Goal: Task Accomplishment & Management: Use online tool/utility

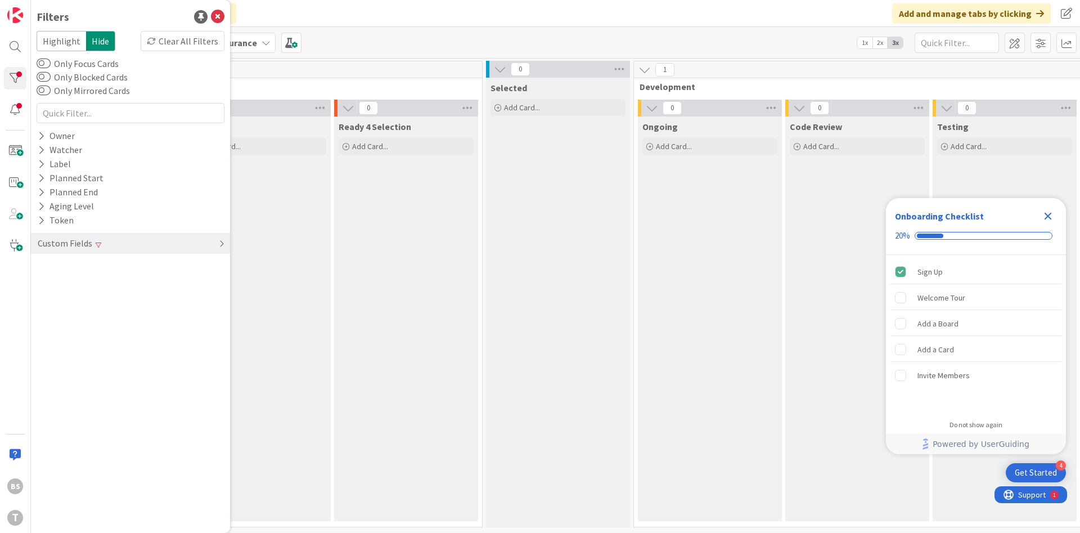
click at [75, 239] on div "Custom Fields" at bounding box center [65, 243] width 57 height 14
click at [111, 266] on div "Priority Clear" at bounding box center [130, 266] width 199 height 14
click at [135, 395] on div "Filters Highlight Hide Clear All Filters Only Focus Cards Only Blocked Cards On…" at bounding box center [130, 266] width 199 height 533
click at [134, 394] on div "Filters Highlight Hide Clear All Filters Only Focus Cards Only Blocked Cards On…" at bounding box center [130, 266] width 199 height 533
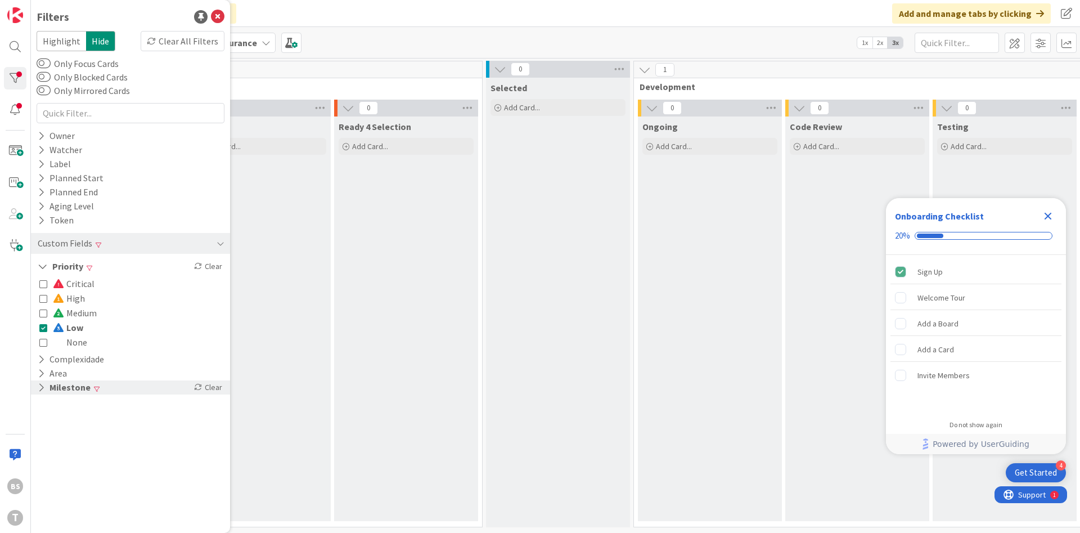
click at [130, 392] on div "Milestone Clear" at bounding box center [130, 387] width 199 height 14
click at [45, 327] on icon at bounding box center [43, 328] width 8 height 8
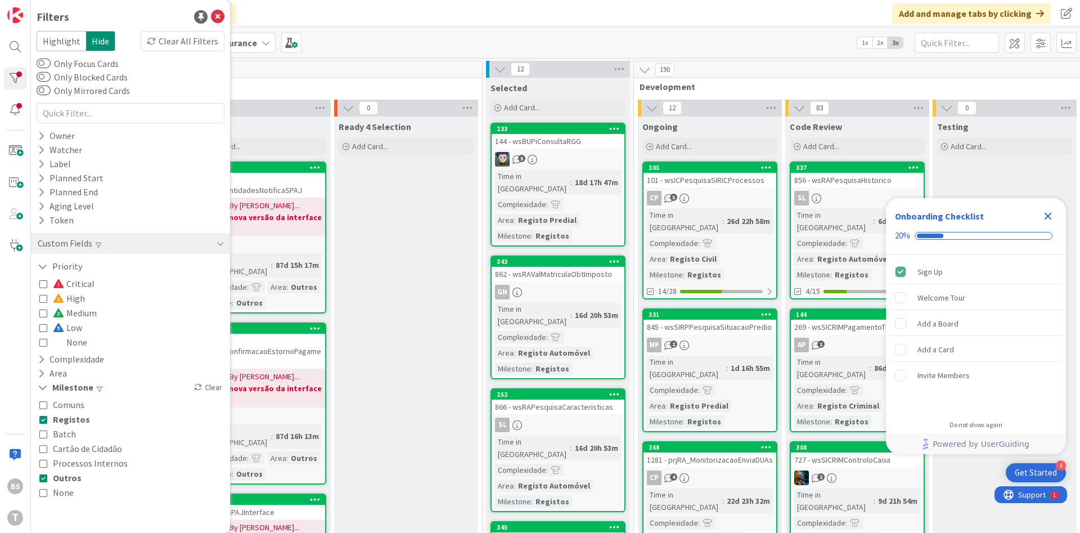
click at [50, 298] on button "High" at bounding box center [62, 298] width 46 height 15
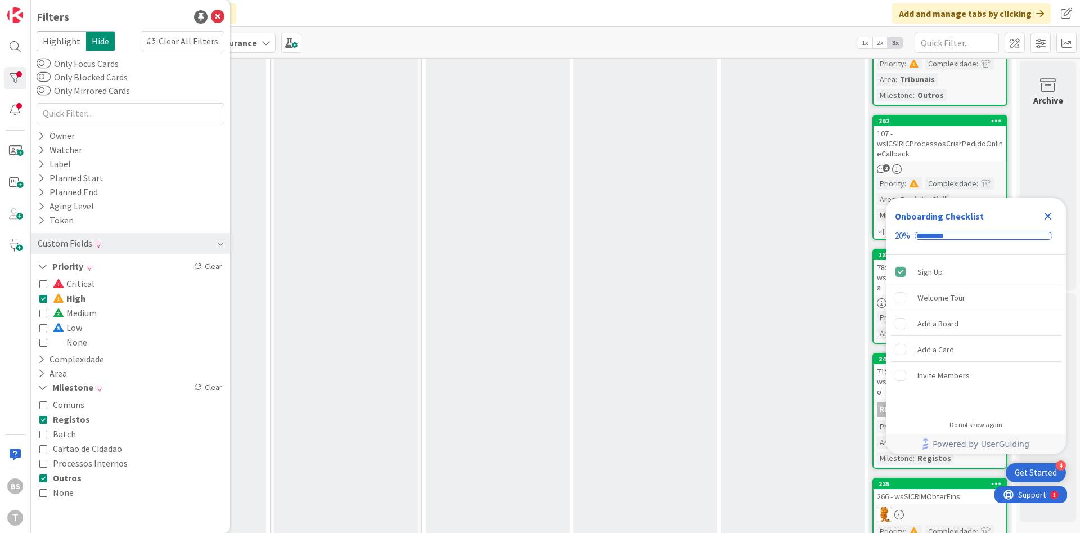
scroll to position [321, 212]
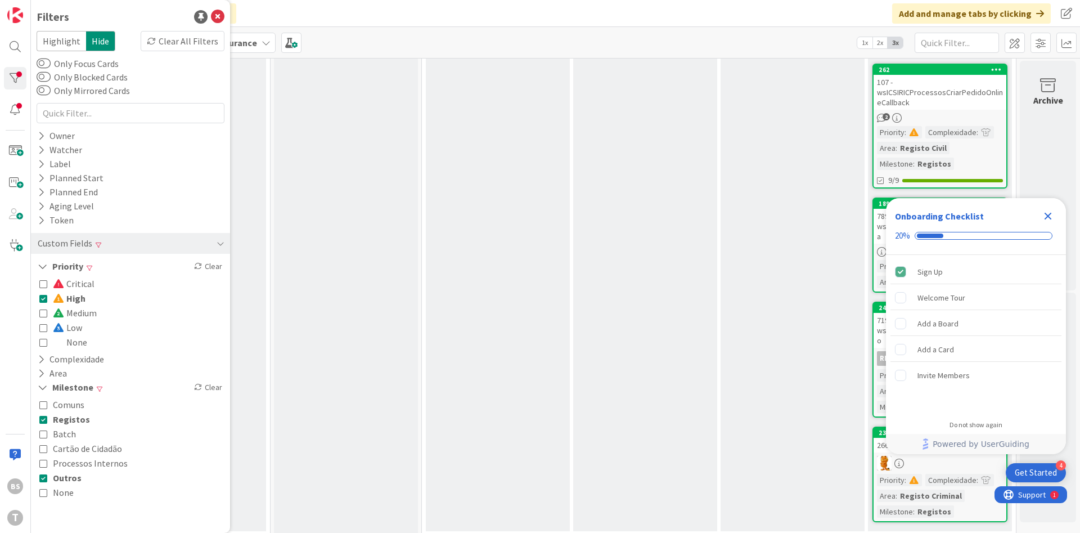
click at [42, 300] on icon at bounding box center [43, 298] width 8 height 8
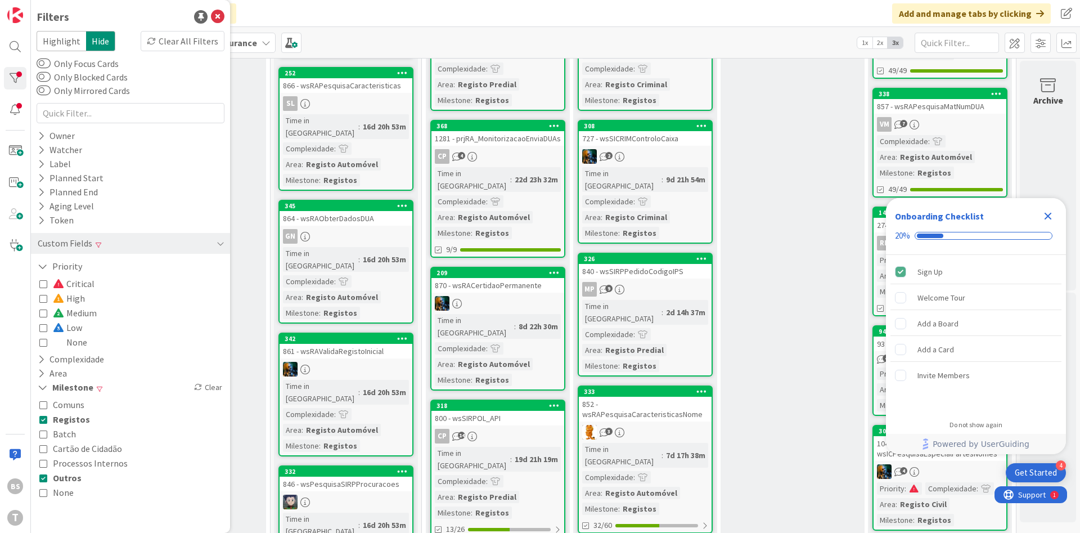
click at [39, 330] on div "Critical High Medium Low None" at bounding box center [131, 312] width 188 height 79
click at [1052, 215] on icon "Close Checklist" at bounding box center [1049, 216] width 14 height 14
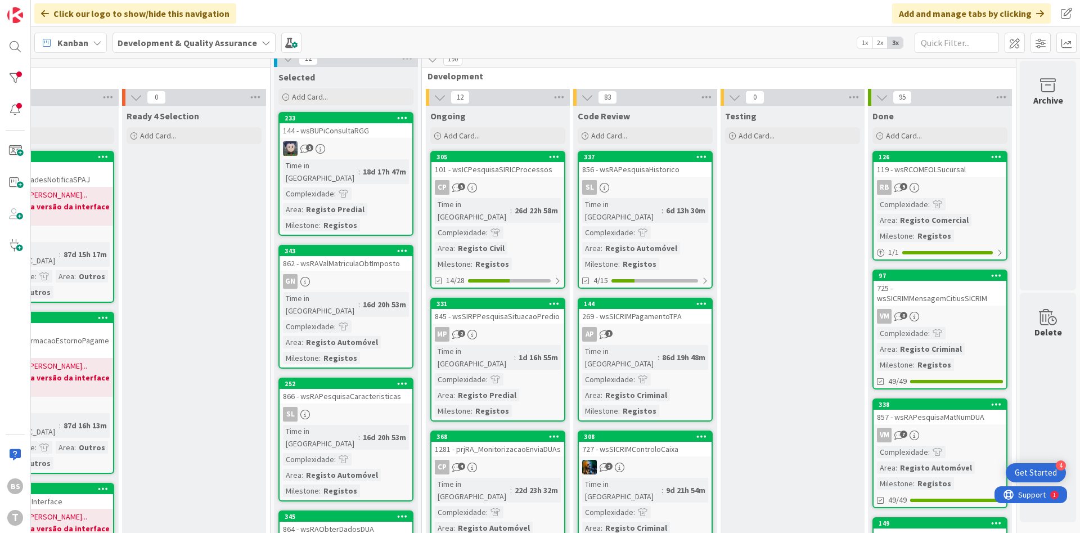
scroll to position [0, 212]
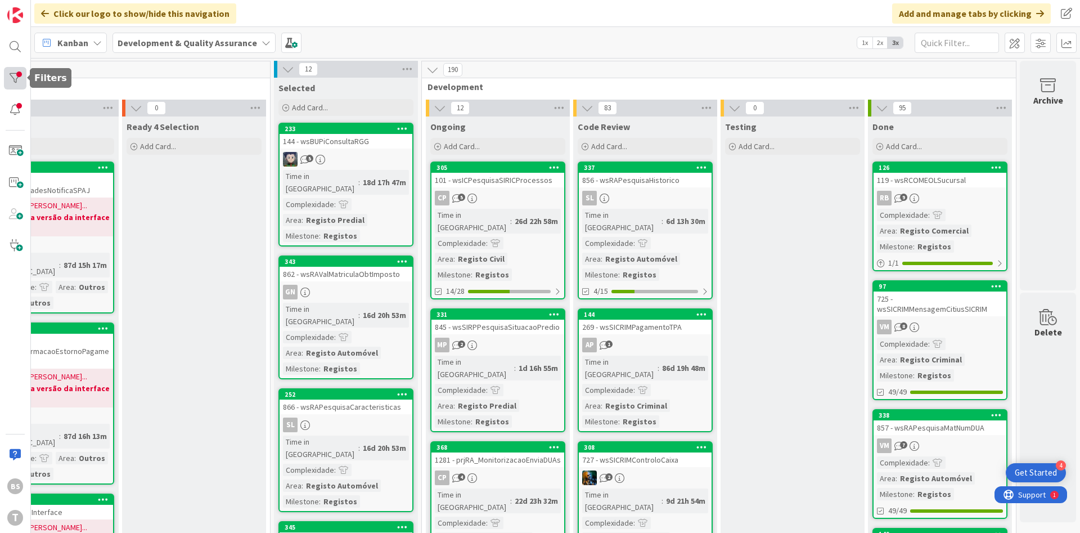
click at [14, 75] on div at bounding box center [15, 78] width 23 height 23
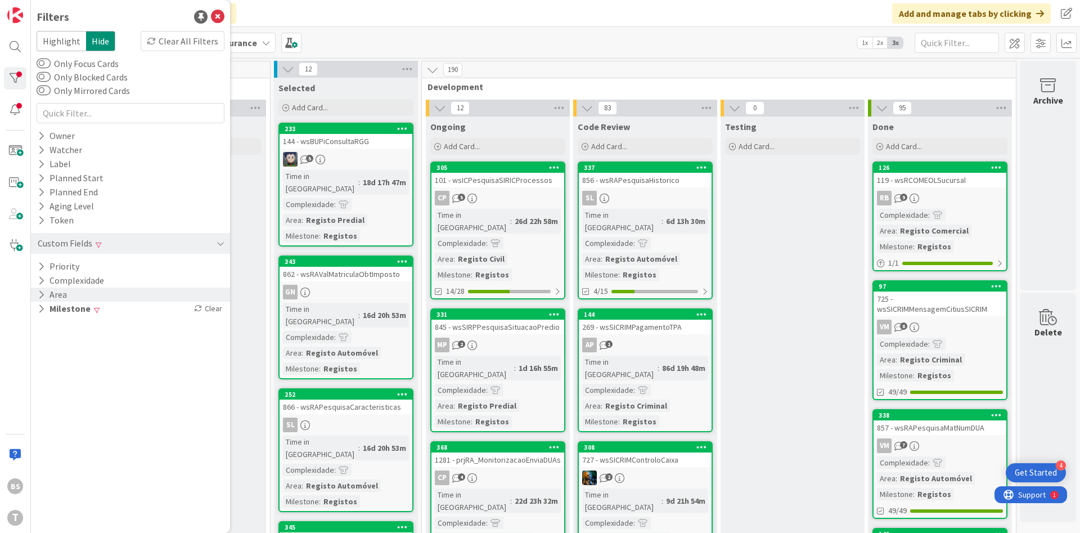
click at [58, 297] on button "Area" at bounding box center [53, 295] width 32 height 14
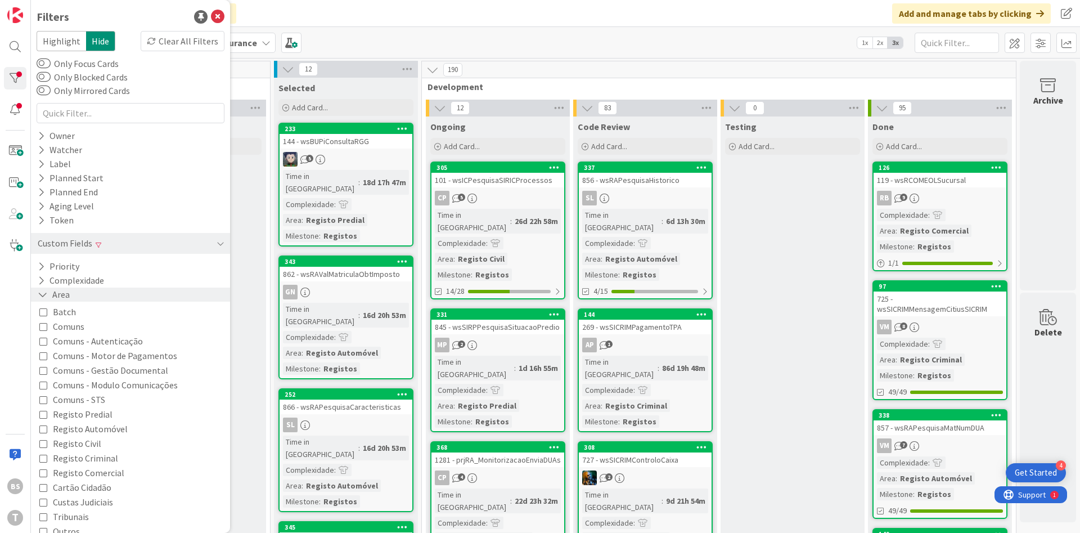
click at [58, 297] on button "Area" at bounding box center [54, 295] width 34 height 14
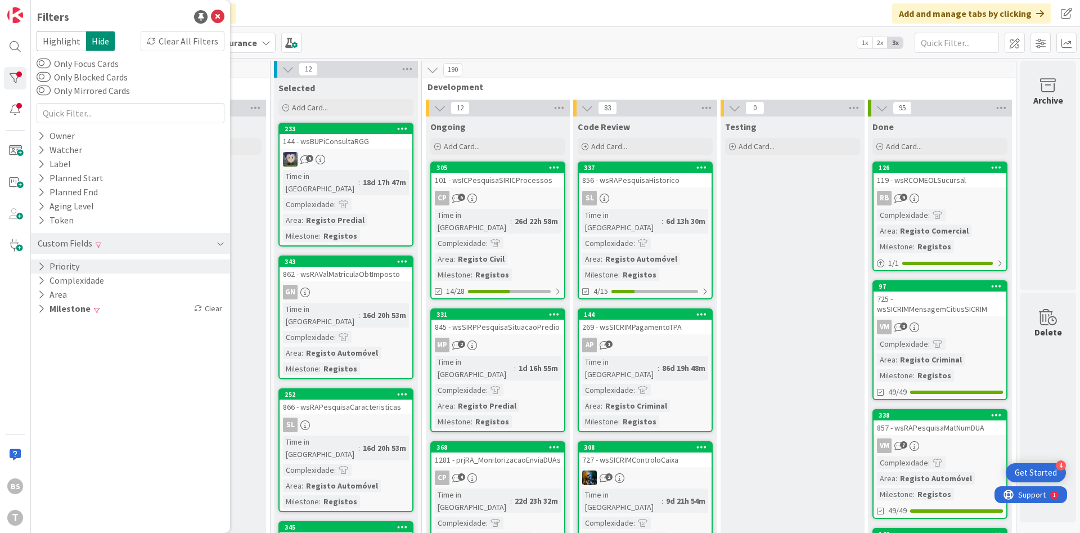
click at [65, 262] on button "Priority" at bounding box center [59, 266] width 44 height 14
click at [42, 343] on icon at bounding box center [43, 342] width 8 height 8
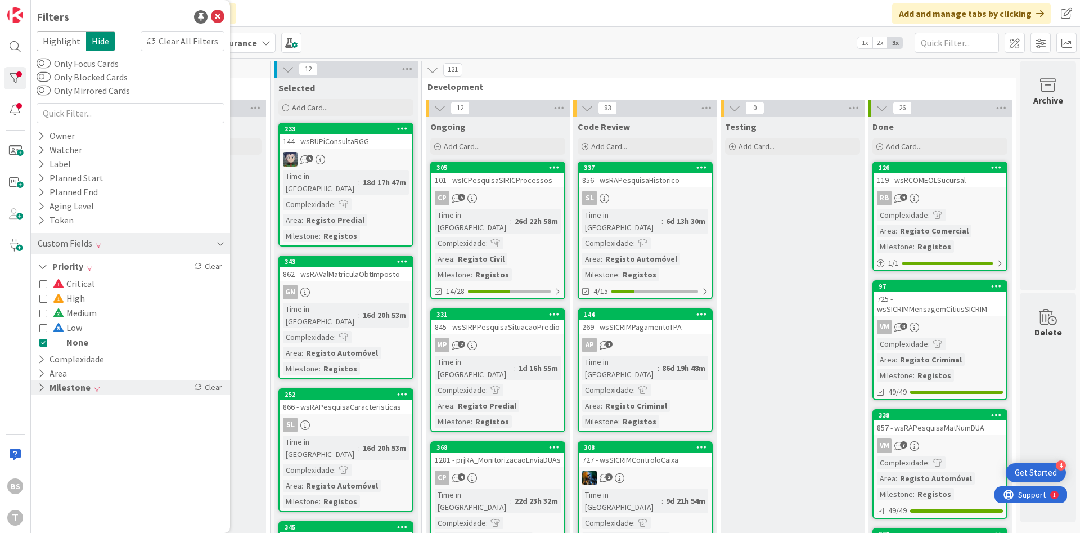
click at [70, 383] on button "Milestone" at bounding box center [64, 387] width 55 height 14
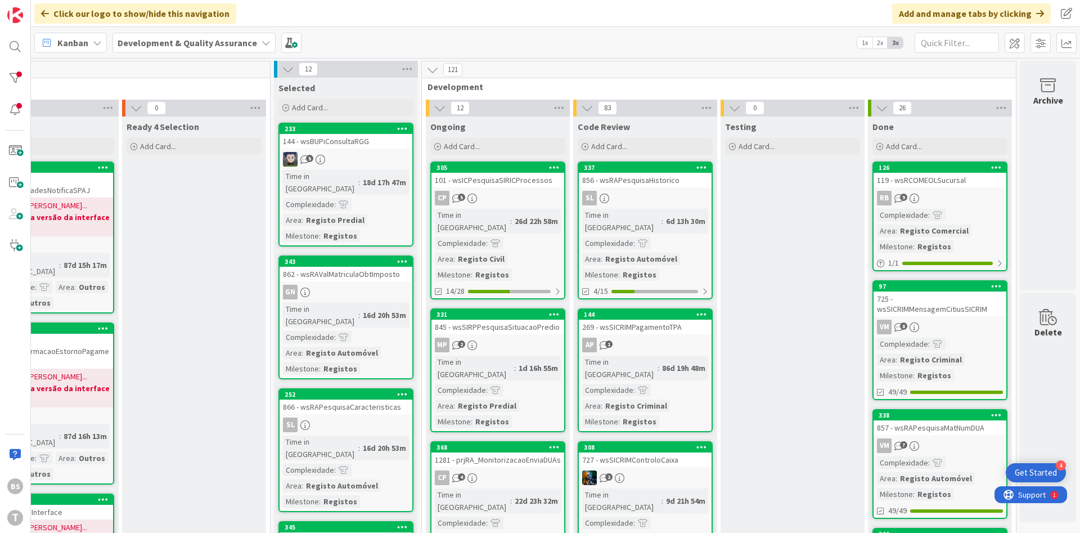
click at [971, 312] on div "725 - wsSICRIMMensagemCitiusSICRIM" at bounding box center [940, 303] width 133 height 25
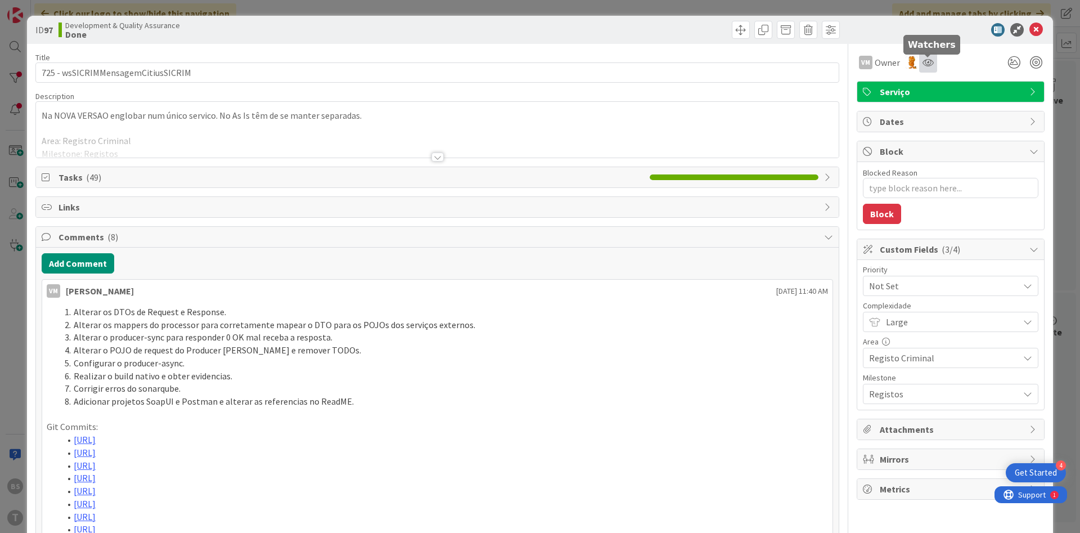
click at [932, 60] on icon at bounding box center [928, 62] width 11 height 9
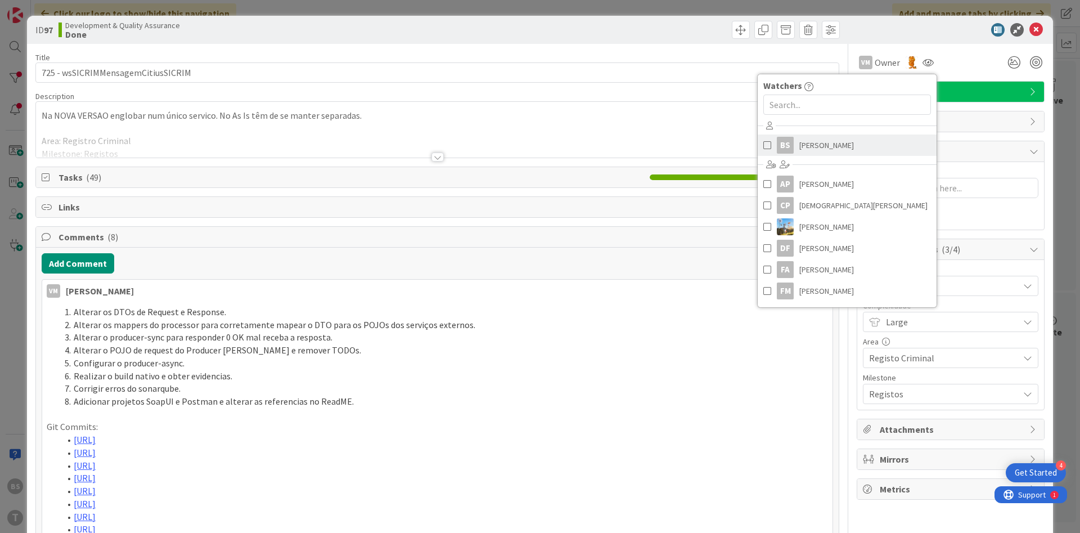
click at [825, 147] on span "[PERSON_NAME]" at bounding box center [827, 145] width 55 height 17
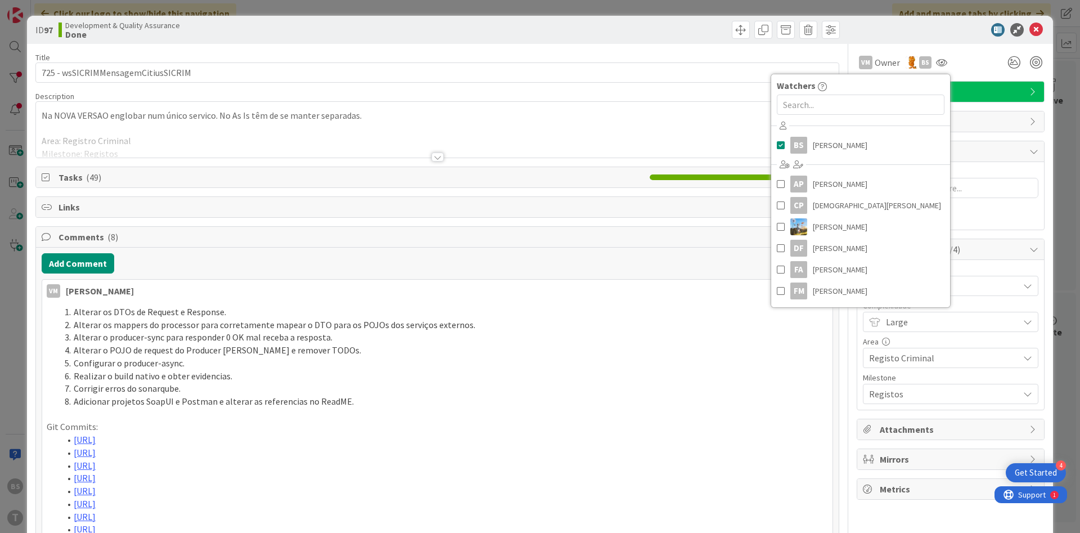
click at [778, 351] on li "Alterar o POJO de request do Producer [PERSON_NAME] e remover TODOs." at bounding box center [444, 350] width 768 height 13
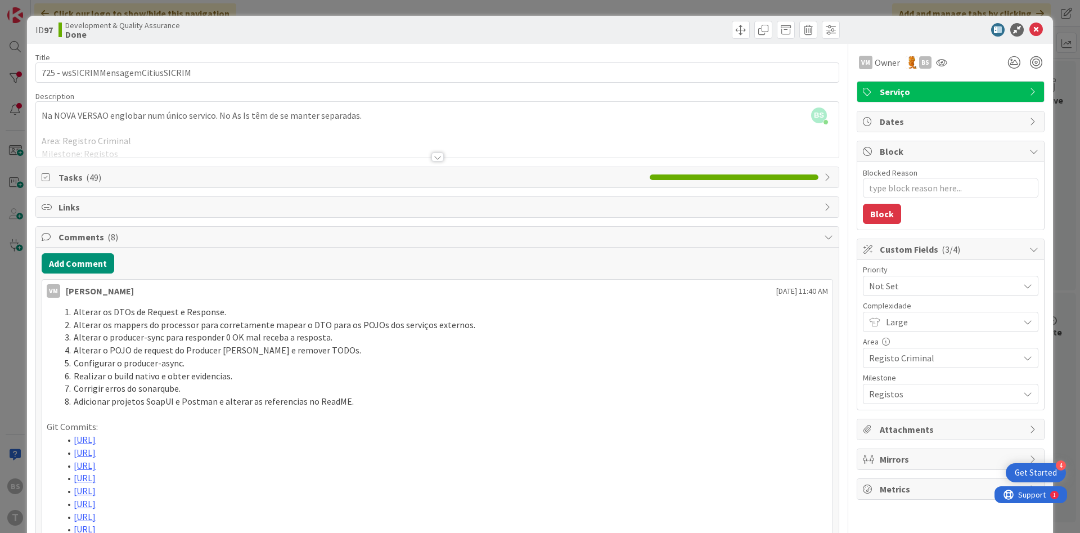
click at [928, 285] on span "Not Set" at bounding box center [941, 286] width 144 height 16
click at [921, 392] on span "Low" at bounding box center [966, 393] width 131 height 17
click at [1035, 34] on icon at bounding box center [1037, 30] width 14 height 14
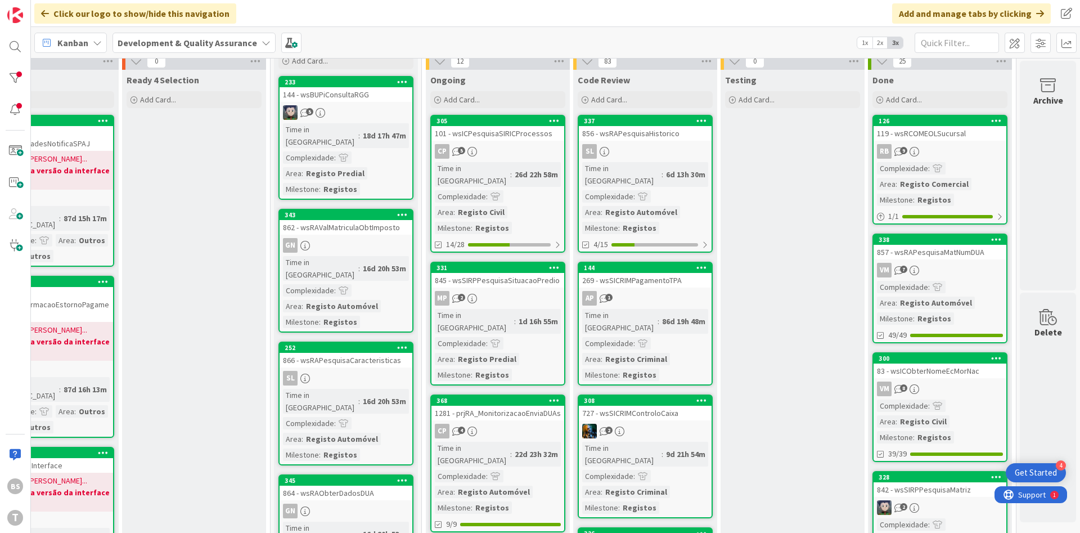
scroll to position [68, 212]
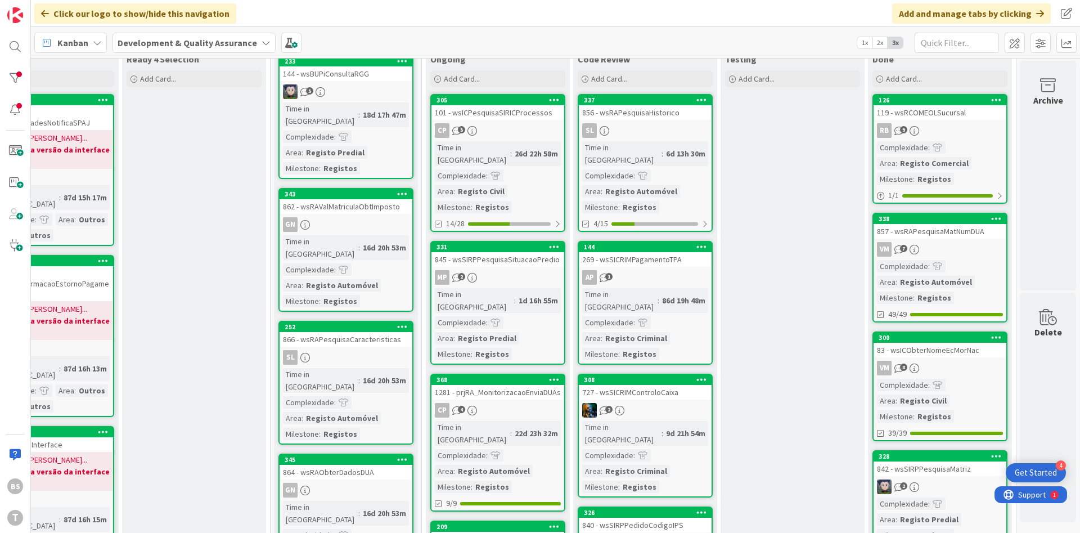
click at [964, 240] on link "338 857 - wsRAPesquisaMatNumDUA VM 7 Complexidade : Area : Registo Automóvel Mi…" at bounding box center [940, 268] width 135 height 110
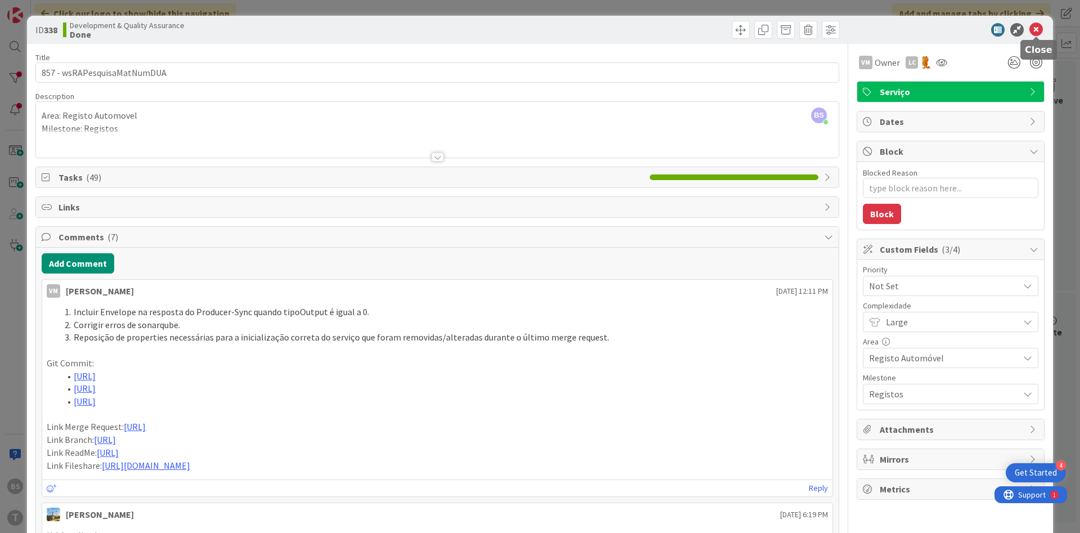
click at [1037, 28] on icon at bounding box center [1037, 30] width 14 height 14
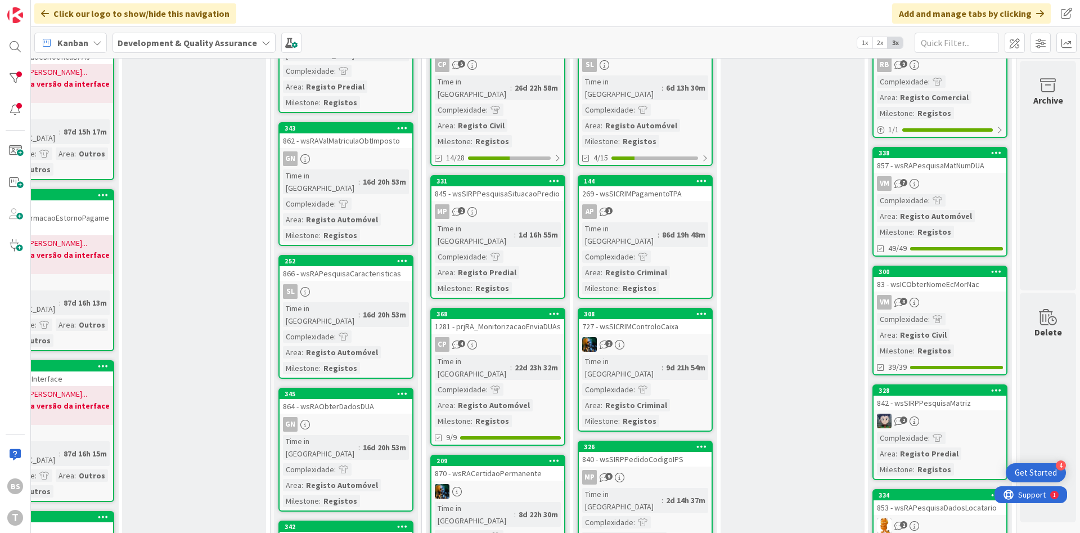
scroll to position [203, 212]
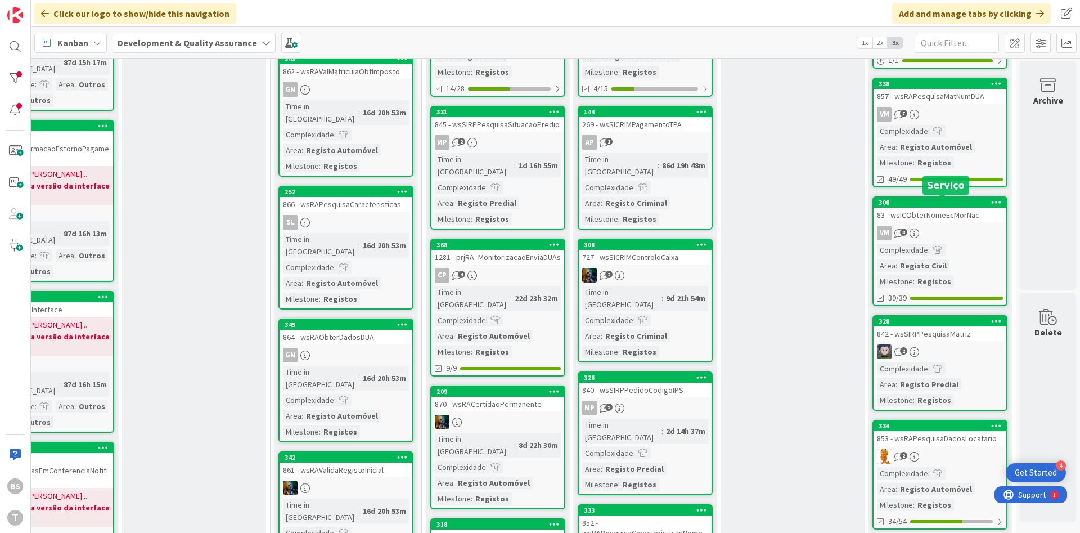
click at [958, 220] on div "83 - wsICObterNomeEcMorNac" at bounding box center [940, 215] width 133 height 15
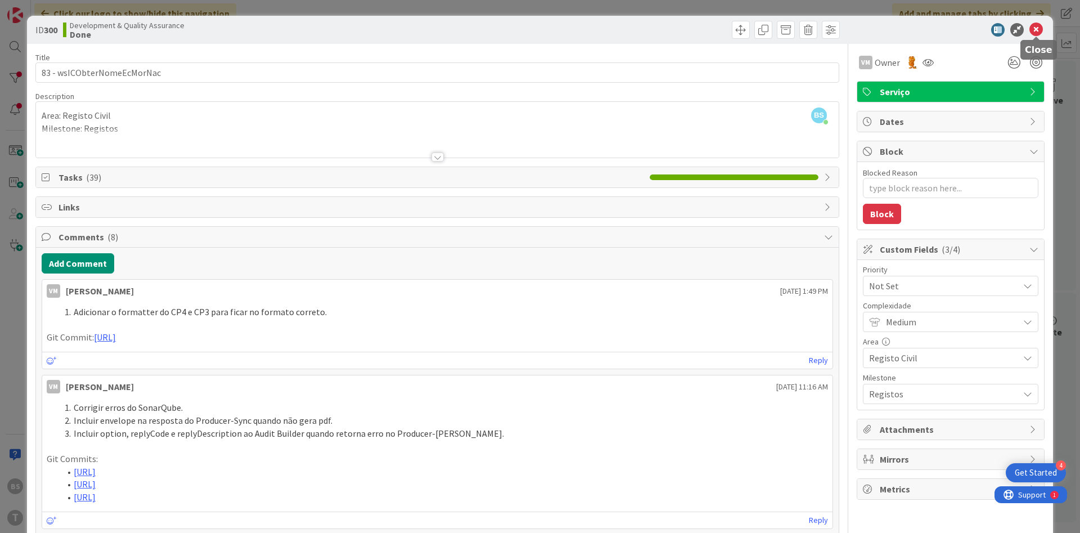
click at [1038, 32] on icon at bounding box center [1037, 30] width 14 height 14
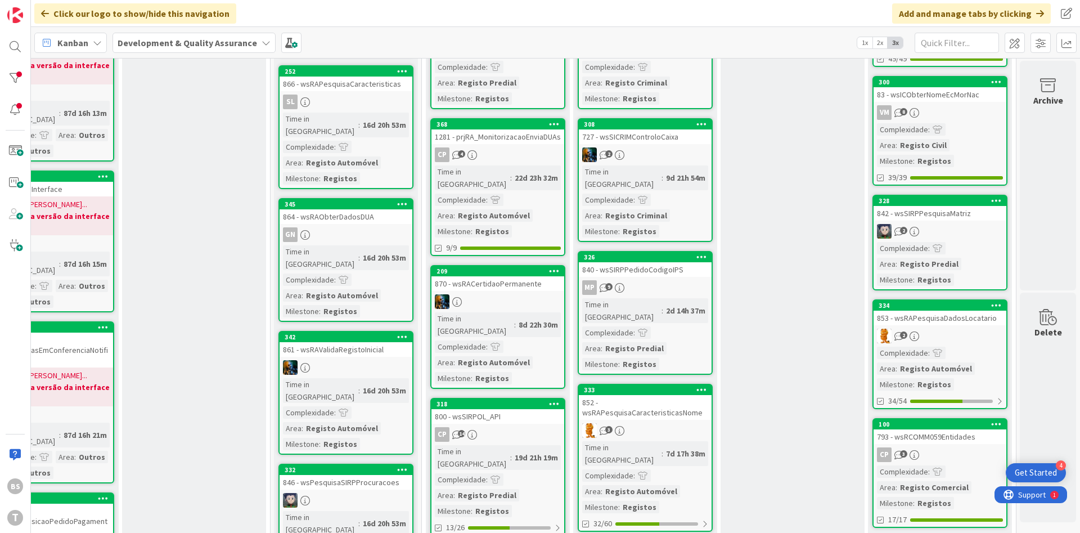
scroll to position [338, 212]
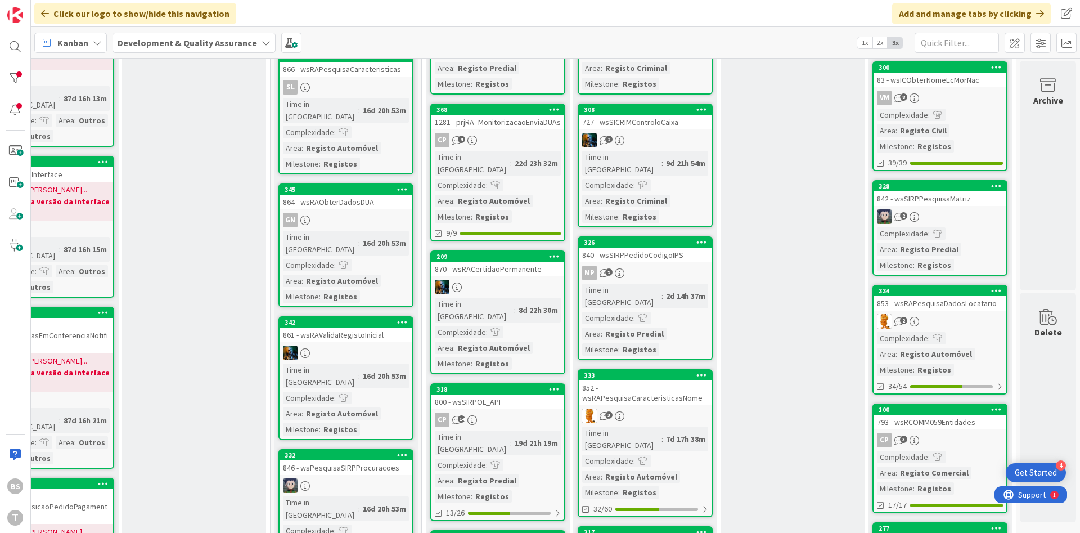
click at [960, 205] on div "842 - wsSIRPPesquisaMatriz" at bounding box center [940, 198] width 133 height 15
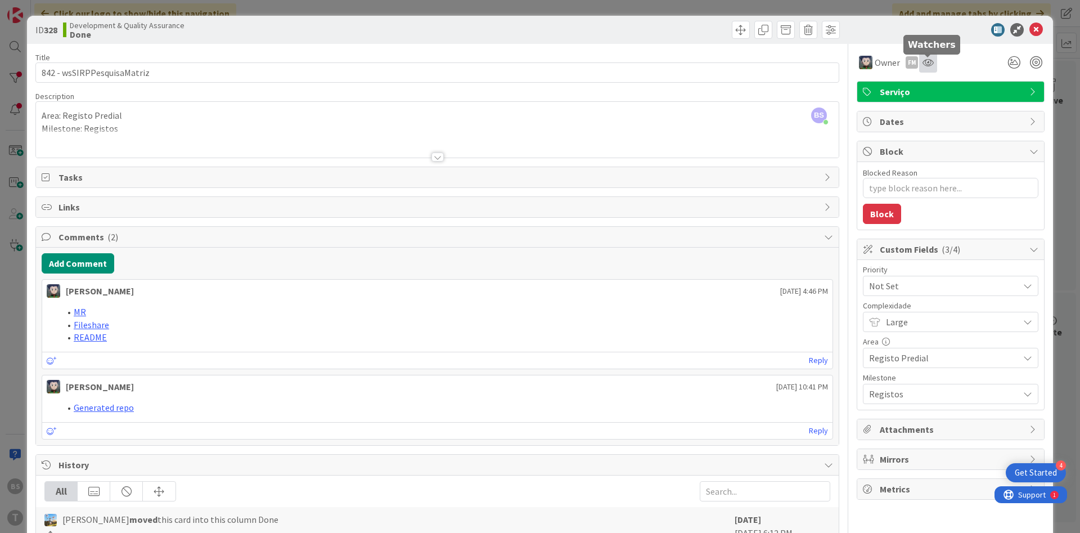
click at [930, 60] on icon at bounding box center [928, 62] width 11 height 9
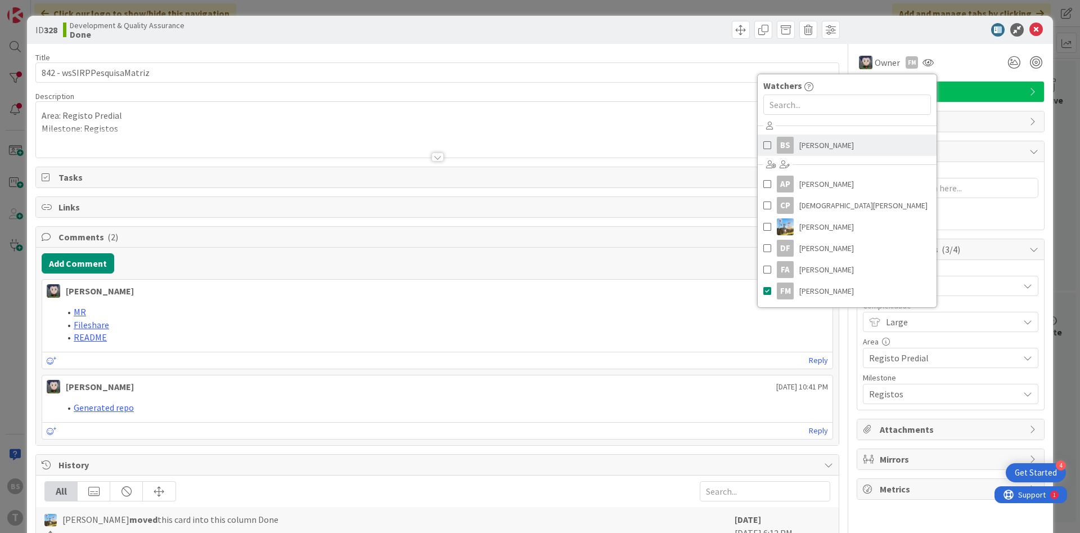
click at [856, 146] on link "BS [PERSON_NAME]" at bounding box center [847, 144] width 179 height 21
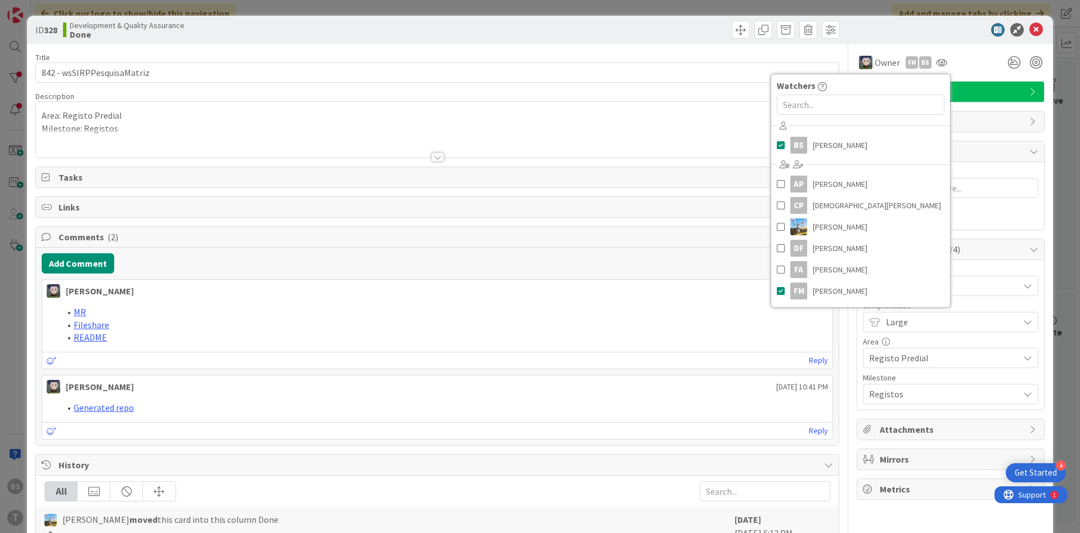
click at [941, 25] on div at bounding box center [945, 30] width 199 height 14
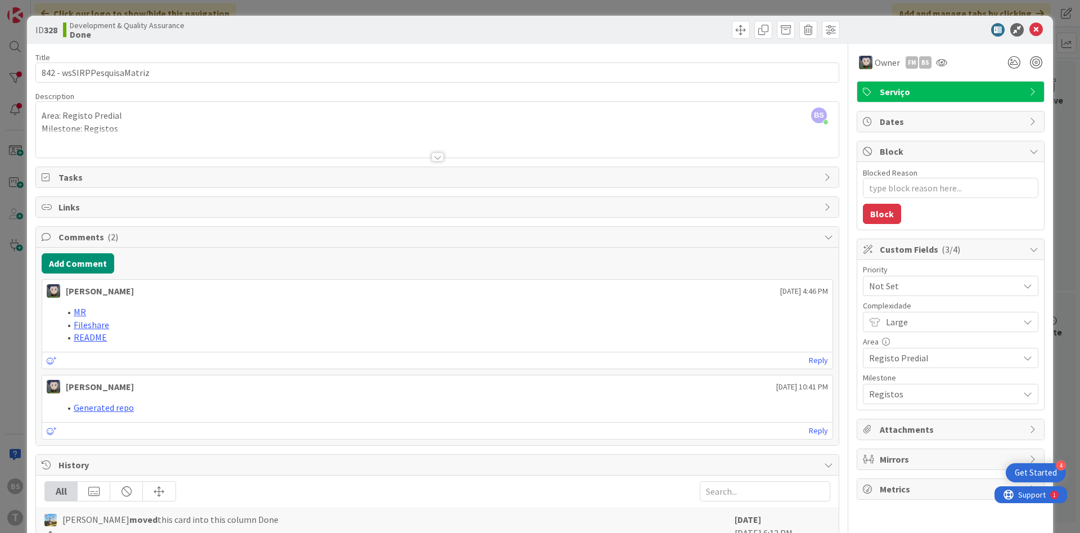
click at [927, 284] on span "Not Set" at bounding box center [941, 286] width 144 height 16
click at [928, 400] on span "Low" at bounding box center [966, 393] width 131 height 17
click at [1040, 30] on icon at bounding box center [1037, 30] width 14 height 14
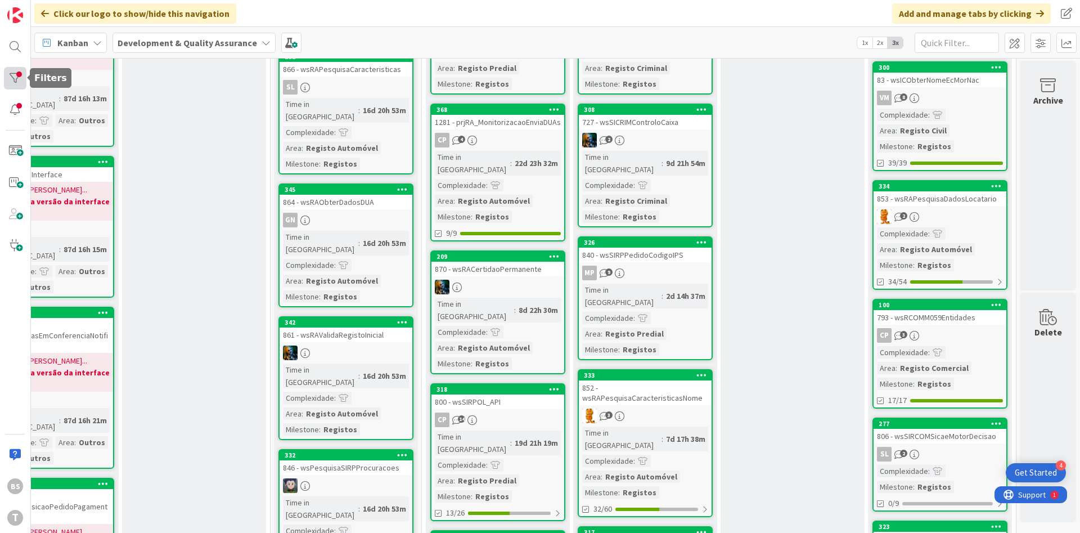
click at [7, 82] on div at bounding box center [15, 78] width 23 height 23
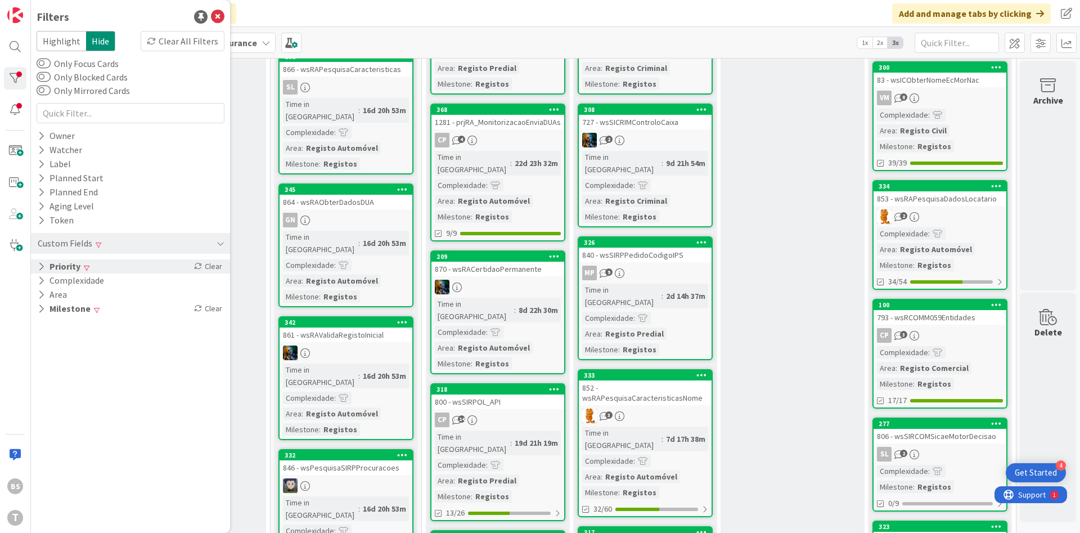
click at [143, 270] on div "Priority Clear" at bounding box center [130, 266] width 199 height 14
click at [73, 320] on span "Medium" at bounding box center [75, 313] width 44 height 15
click at [68, 311] on span "Medium" at bounding box center [76, 313] width 46 height 15
click at [68, 316] on span "Medium" at bounding box center [75, 313] width 44 height 15
click at [65, 324] on span at bounding box center [60, 327] width 14 height 9
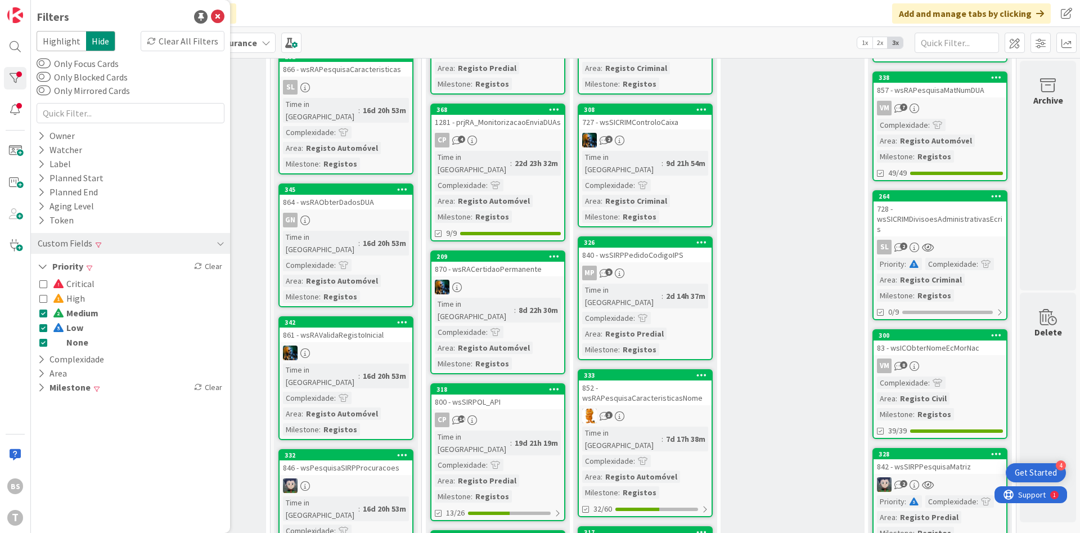
click at [68, 312] on span "Medium" at bounding box center [76, 313] width 46 height 15
click at [44, 339] on icon at bounding box center [43, 342] width 8 height 8
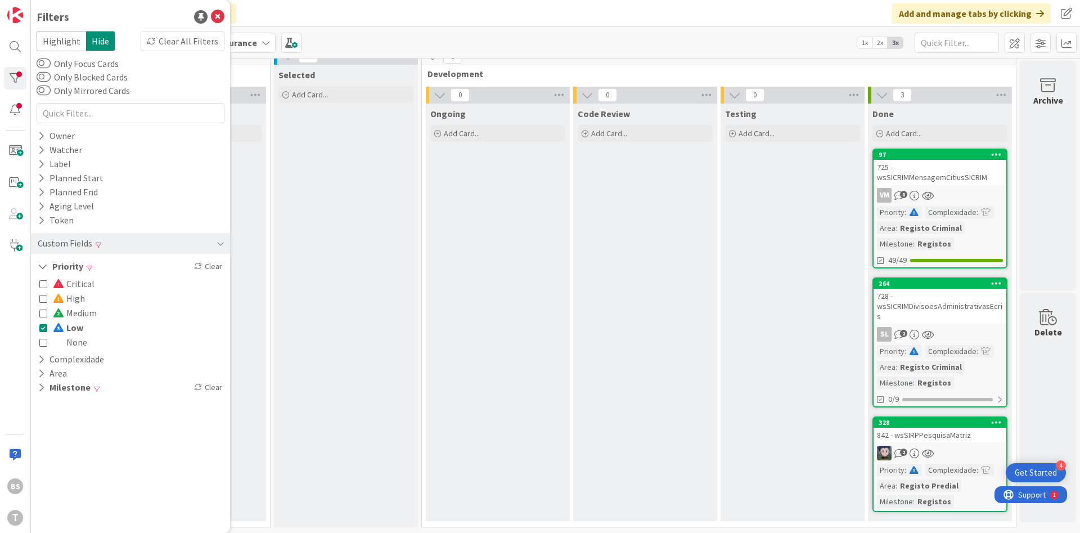
scroll to position [3, 212]
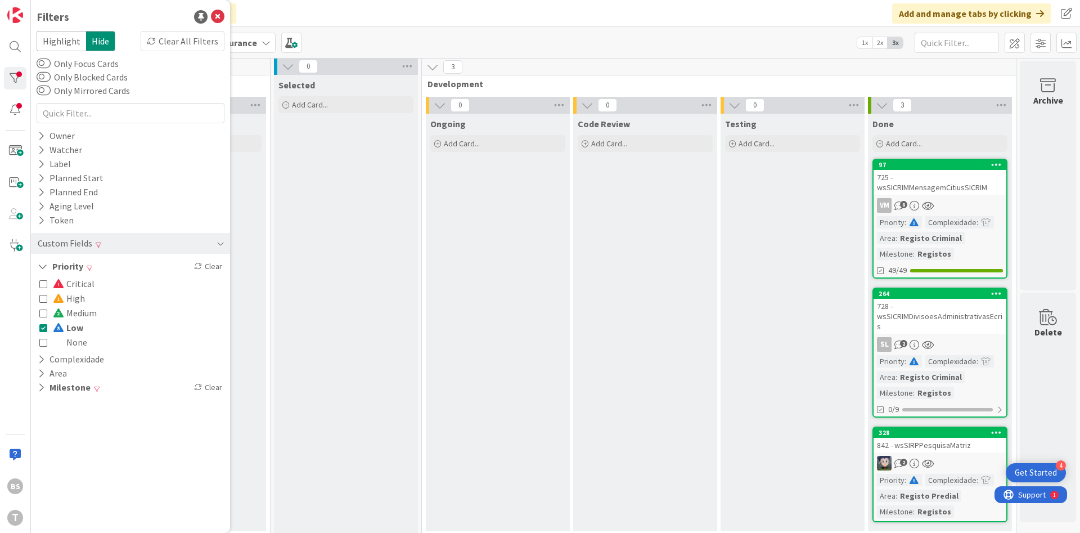
click at [43, 335] on button "None" at bounding box center [63, 342] width 48 height 15
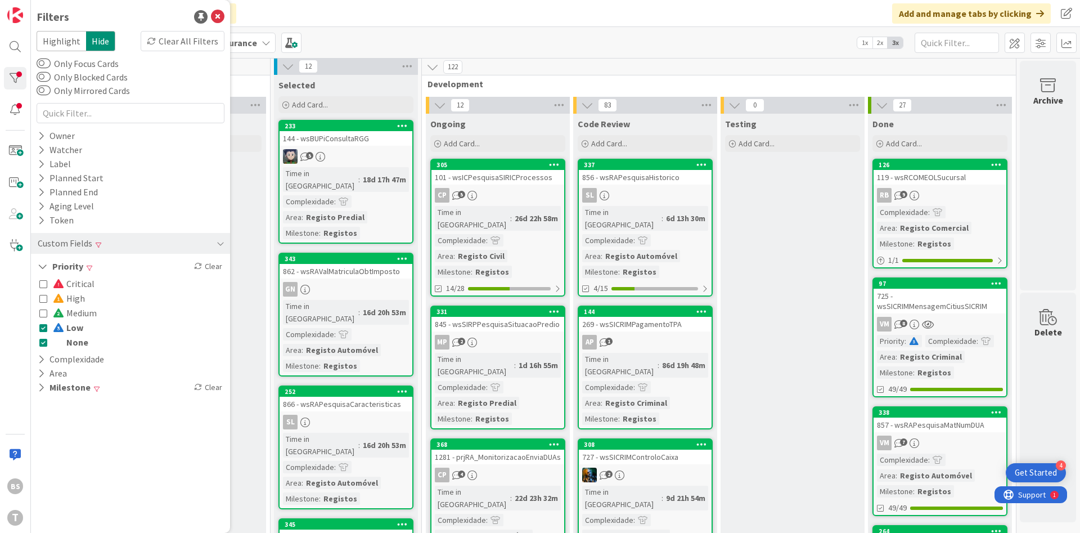
click at [47, 328] on button "Low" at bounding box center [61, 327] width 44 height 15
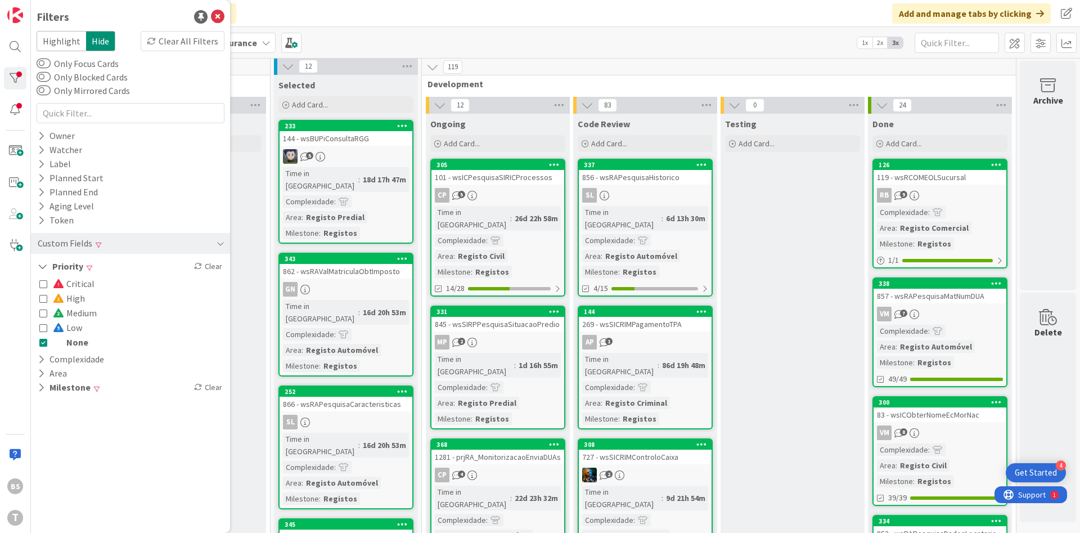
click at [49, 341] on button "None" at bounding box center [63, 342] width 49 height 15
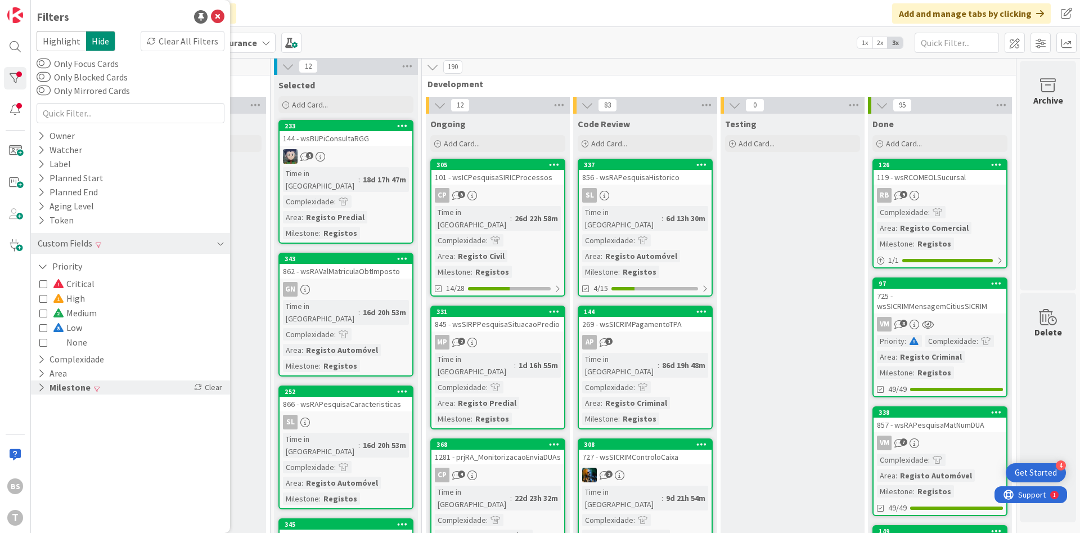
click at [77, 388] on button "Milestone" at bounding box center [64, 387] width 55 height 14
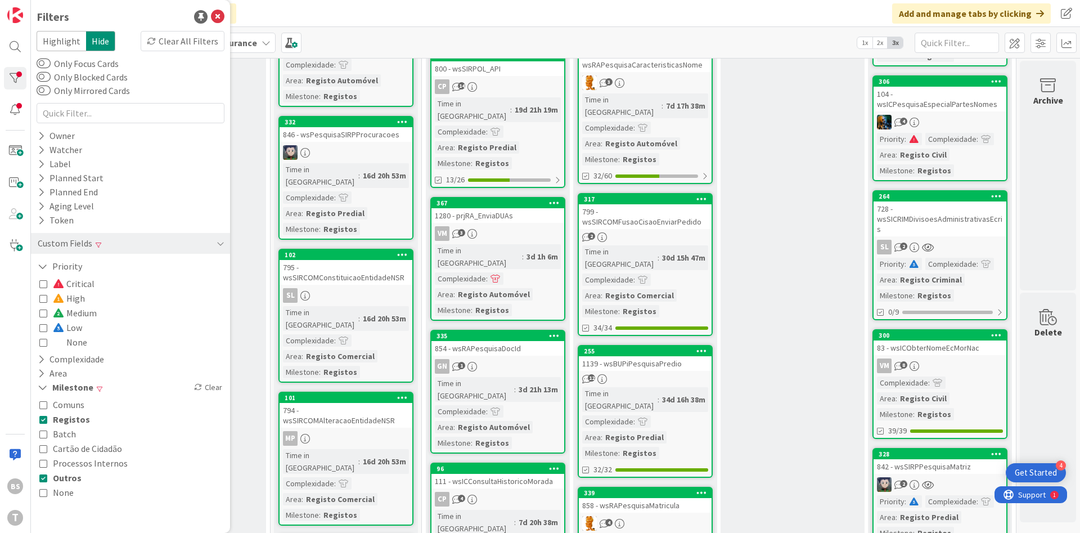
scroll to position [813, 212]
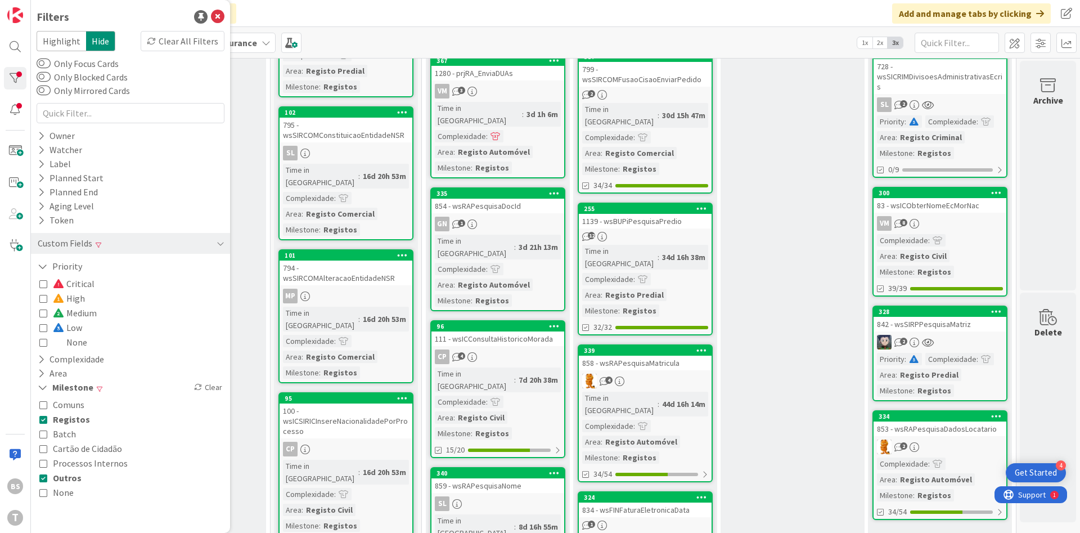
click at [966, 200] on div "83 - wsICObterNomeEcMorNac" at bounding box center [940, 205] width 133 height 15
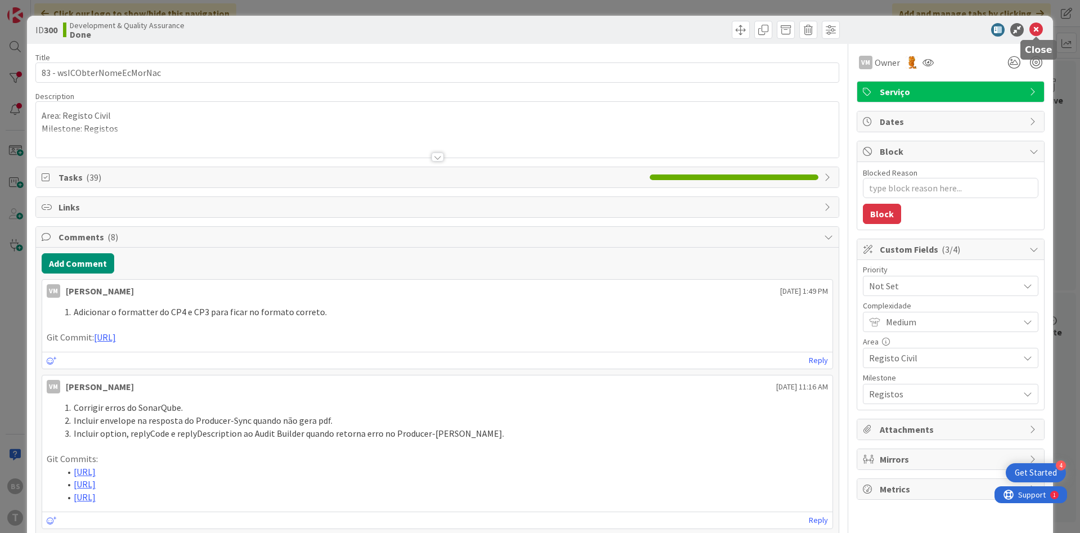
click at [1038, 35] on icon at bounding box center [1037, 30] width 14 height 14
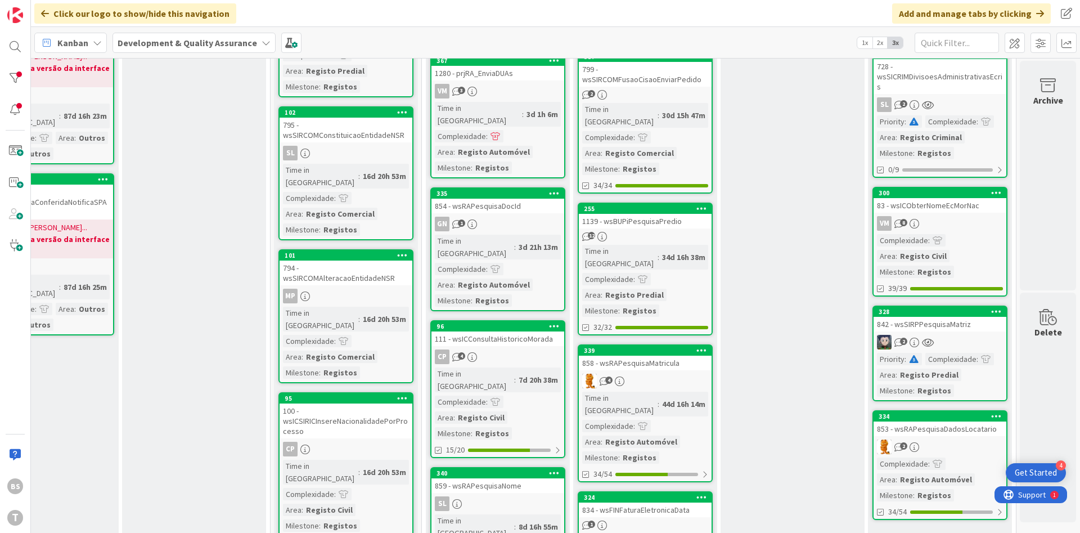
scroll to position [940, 212]
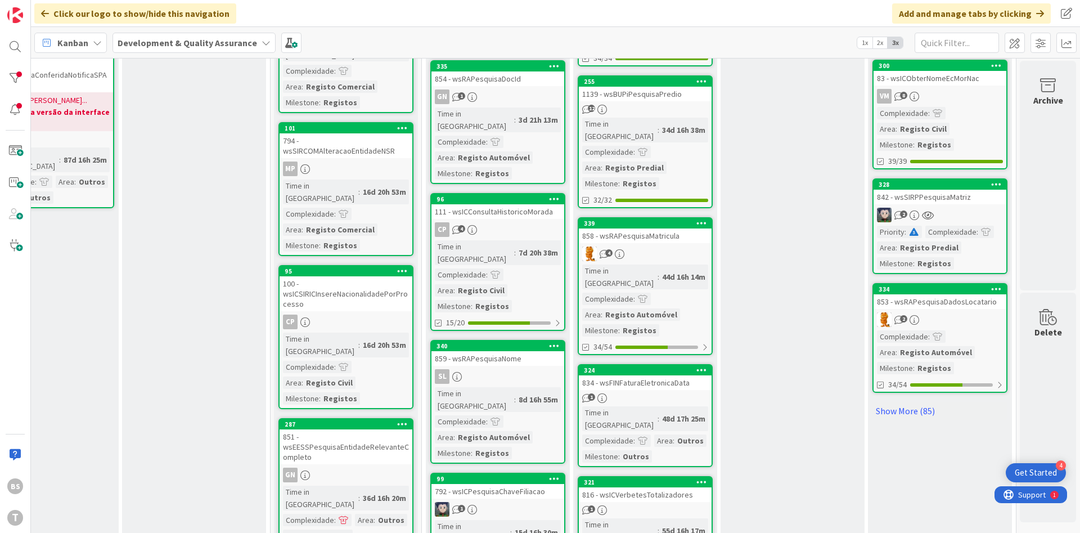
click at [971, 312] on div "2" at bounding box center [940, 319] width 133 height 15
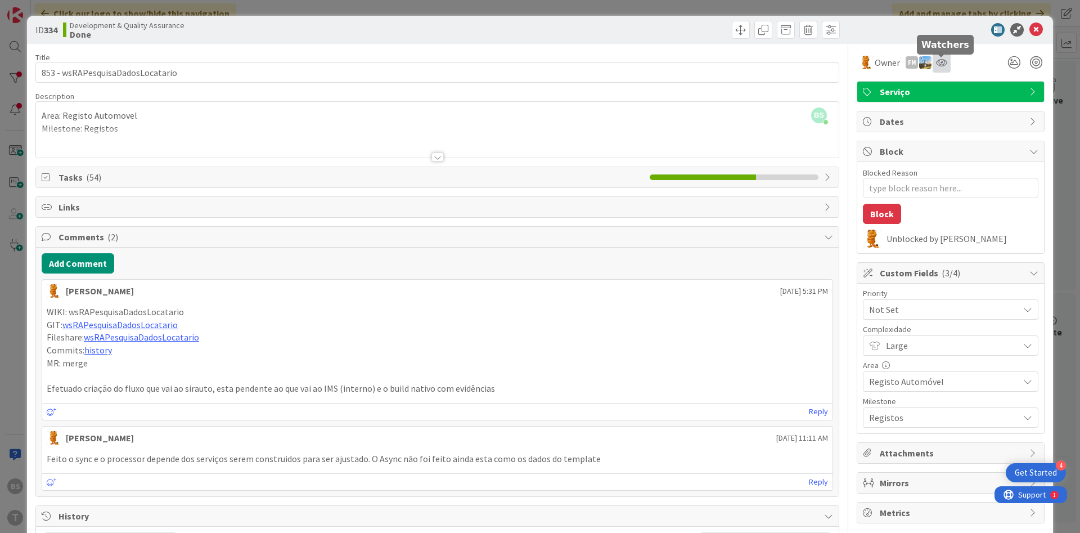
click at [937, 65] on icon at bounding box center [941, 62] width 11 height 9
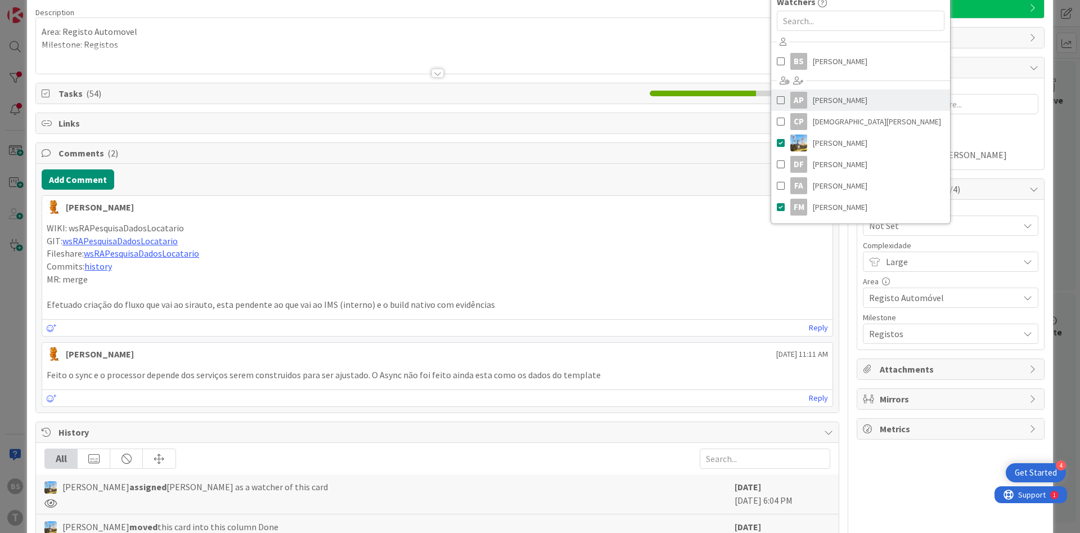
scroll to position [68, 0]
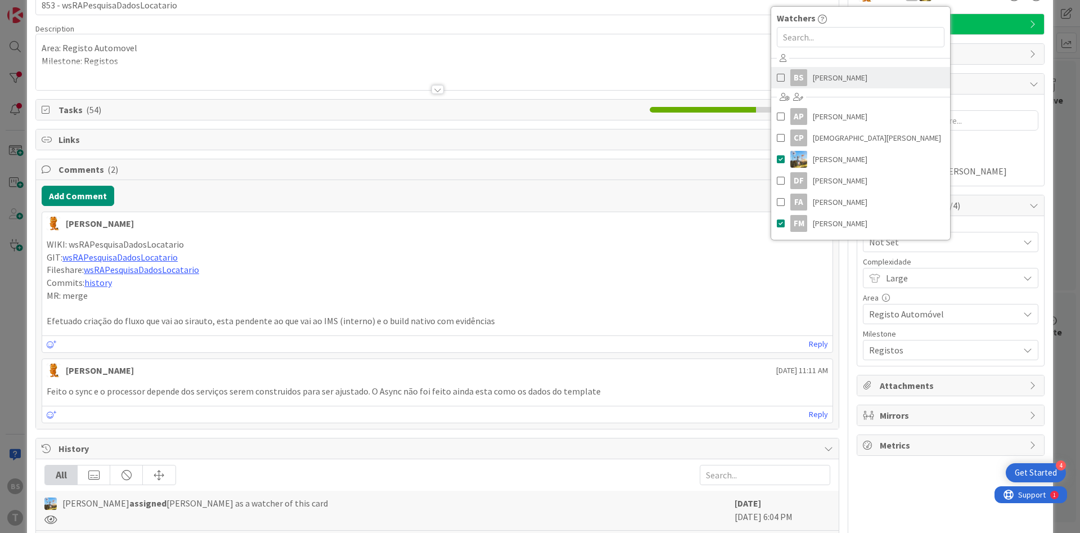
click at [823, 85] on span "[PERSON_NAME]" at bounding box center [840, 77] width 55 height 17
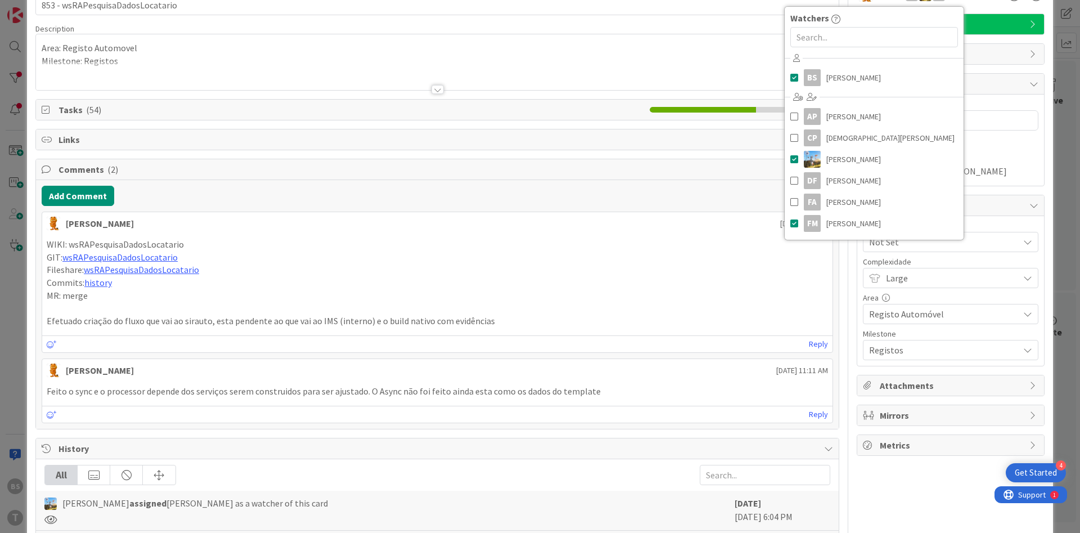
click at [591, 53] on div "Area: Registo Automovel Milestone: Registos" at bounding box center [437, 64] width 803 height 51
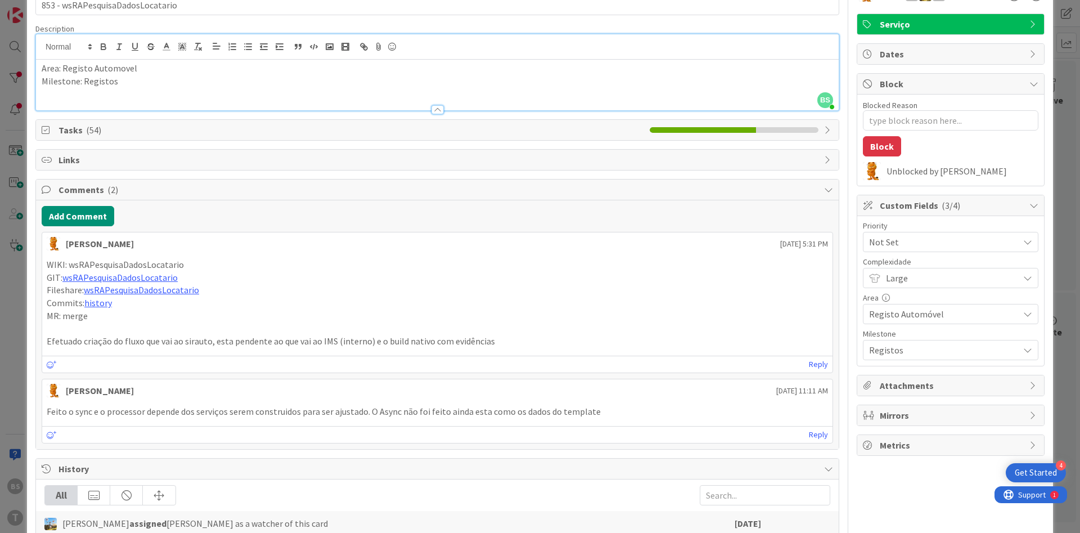
click at [901, 244] on span "Not Set" at bounding box center [941, 242] width 144 height 16
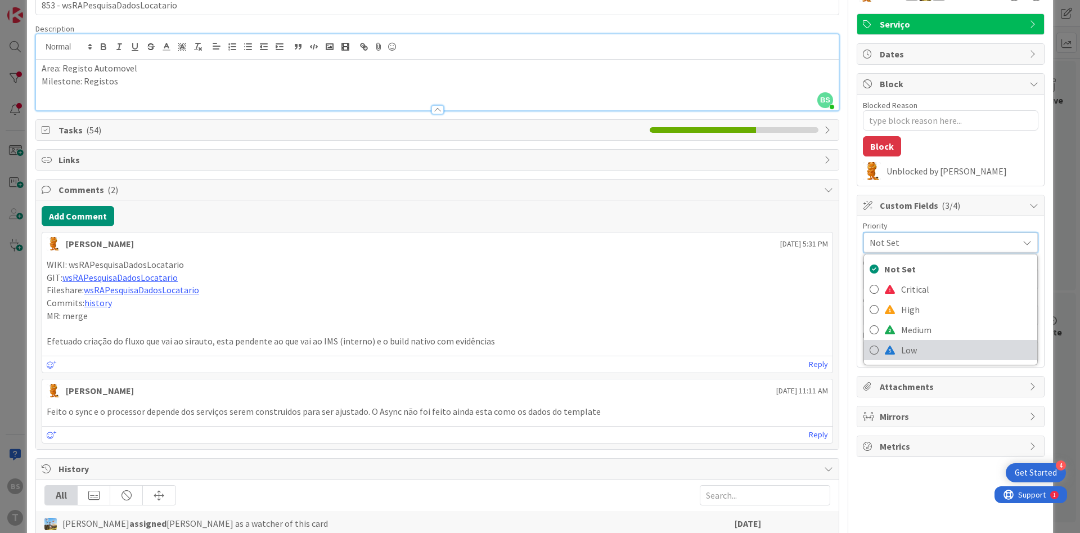
click at [951, 345] on span "Low" at bounding box center [966, 350] width 131 height 17
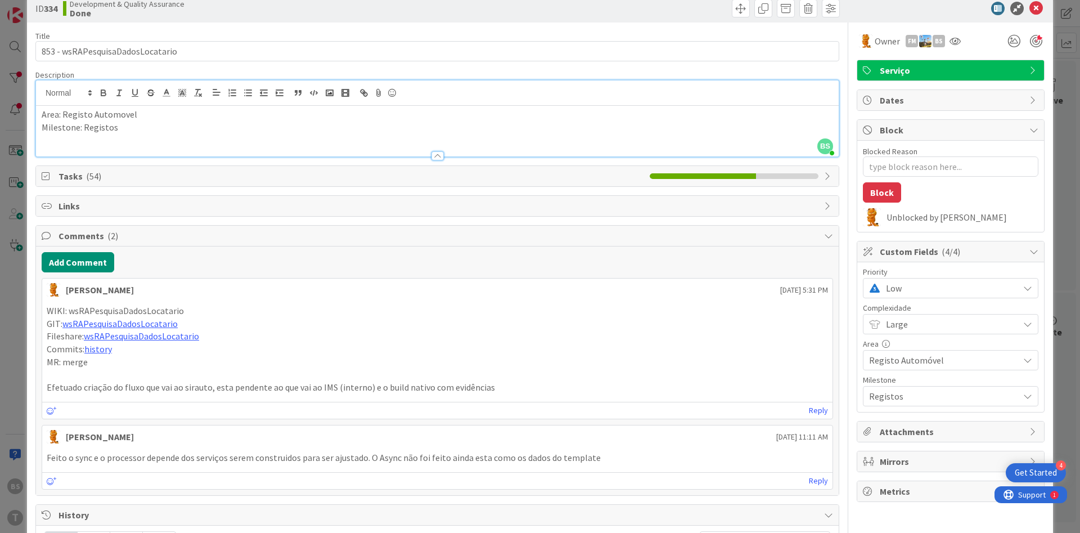
scroll to position [0, 0]
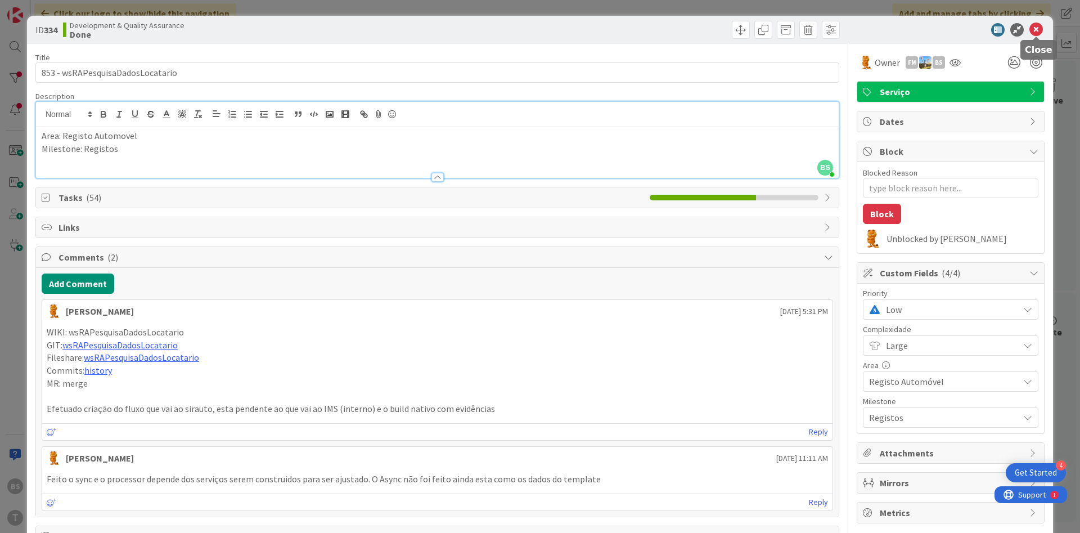
click at [1033, 32] on icon at bounding box center [1037, 30] width 14 height 14
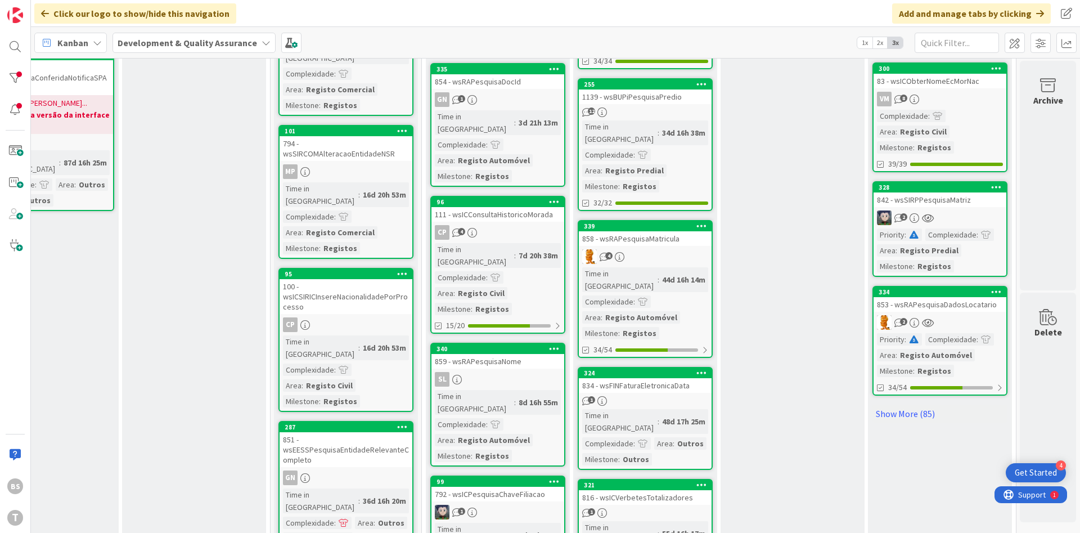
scroll to position [940, 212]
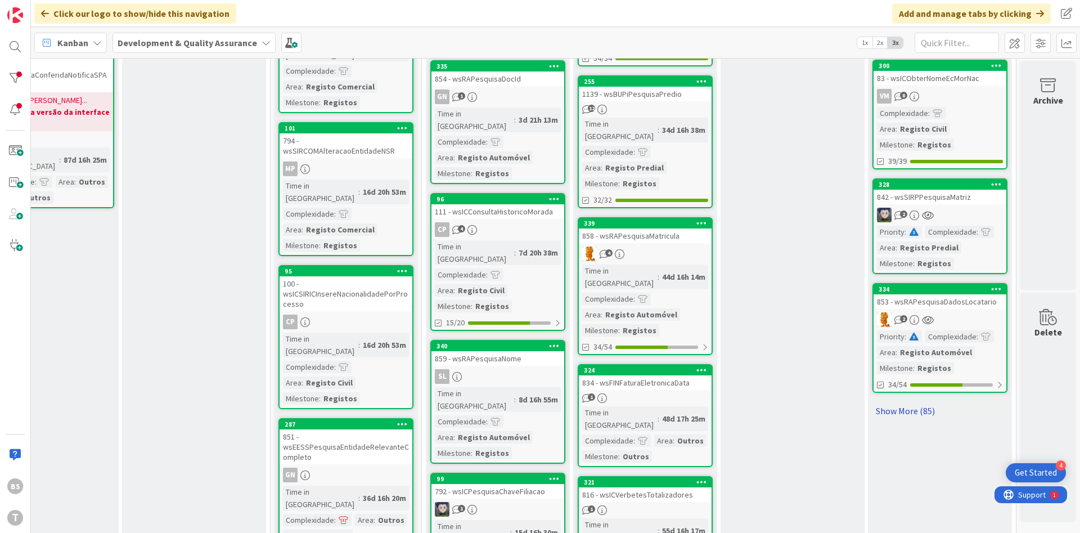
click at [917, 402] on link "Show More (85)" at bounding box center [940, 411] width 135 height 18
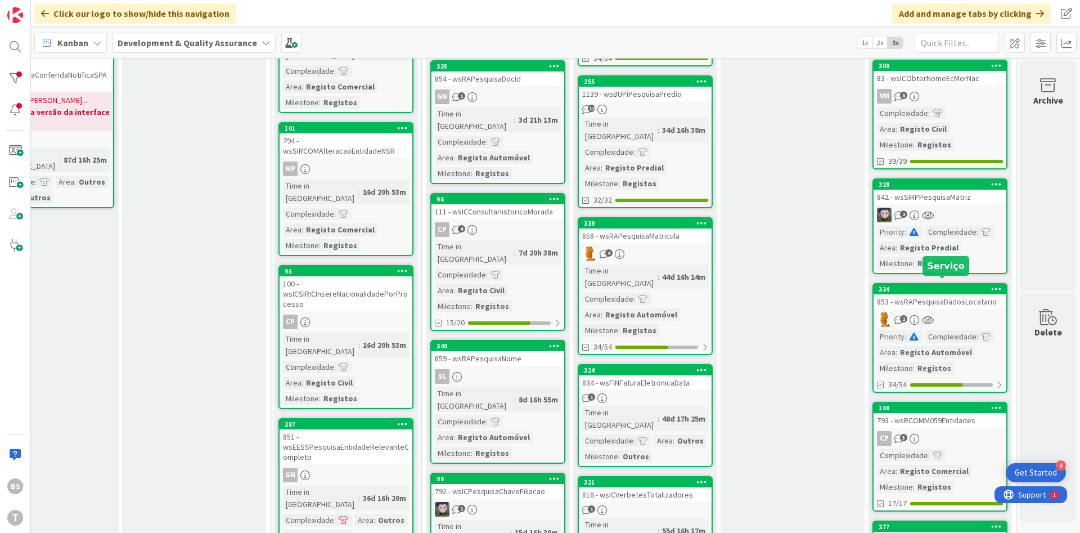
scroll to position [1278, 212]
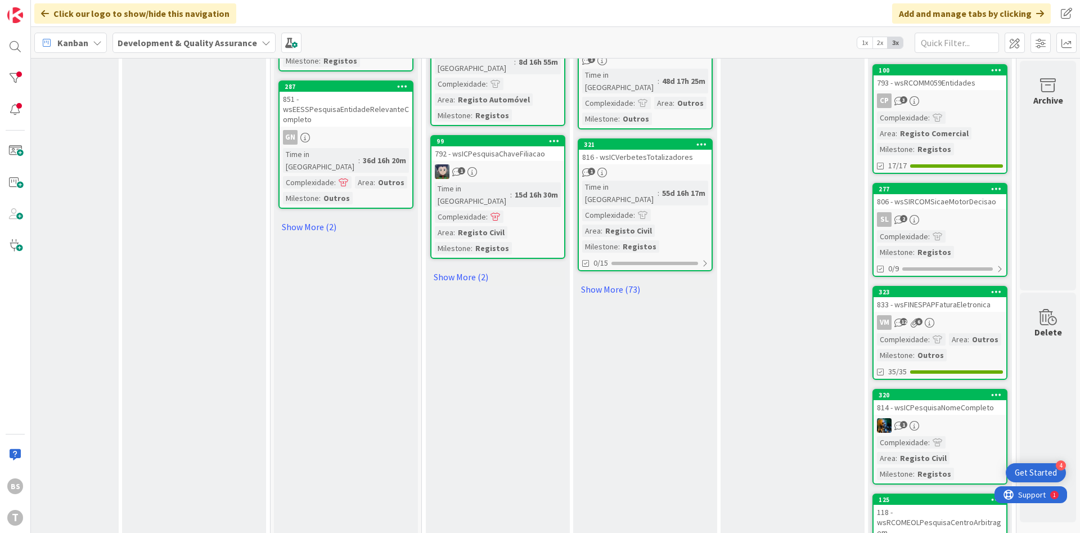
click at [965, 194] on div "806 - wsSIRCOMSicaeMotorDecisao" at bounding box center [940, 201] width 133 height 15
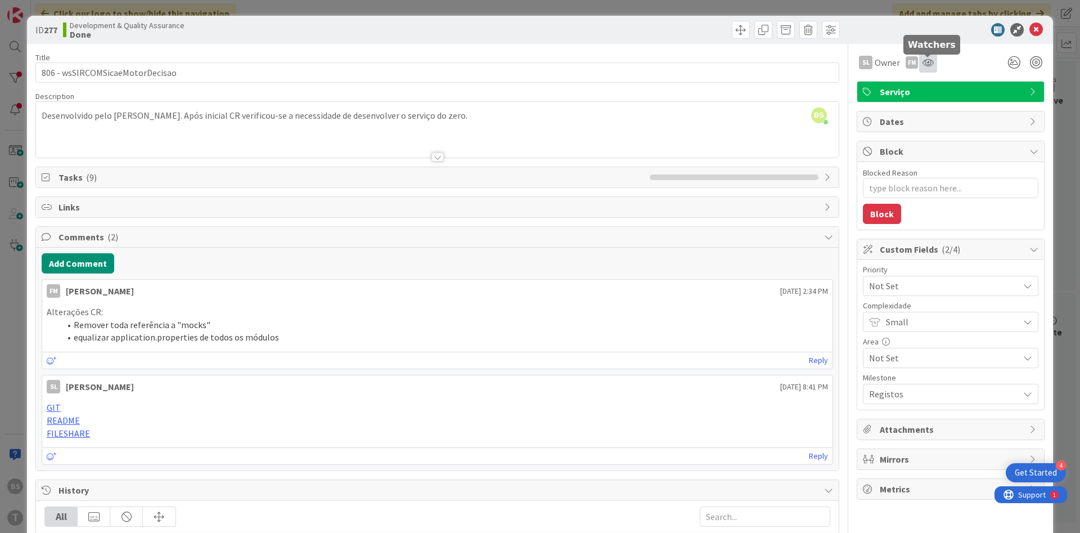
click at [931, 60] on icon at bounding box center [928, 62] width 11 height 9
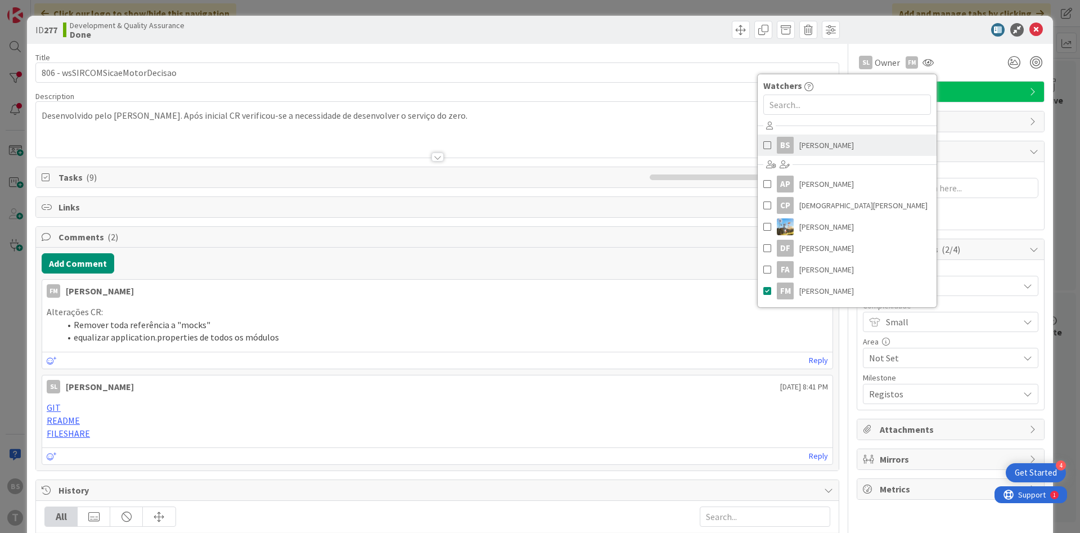
click at [815, 150] on span "[PERSON_NAME]" at bounding box center [827, 145] width 55 height 17
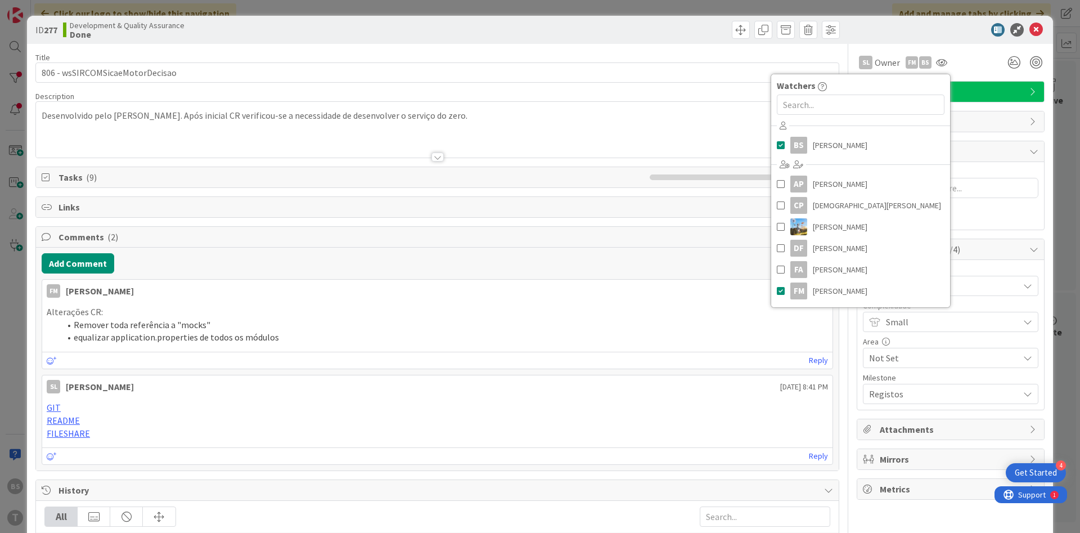
click at [607, 134] on div at bounding box center [437, 143] width 803 height 29
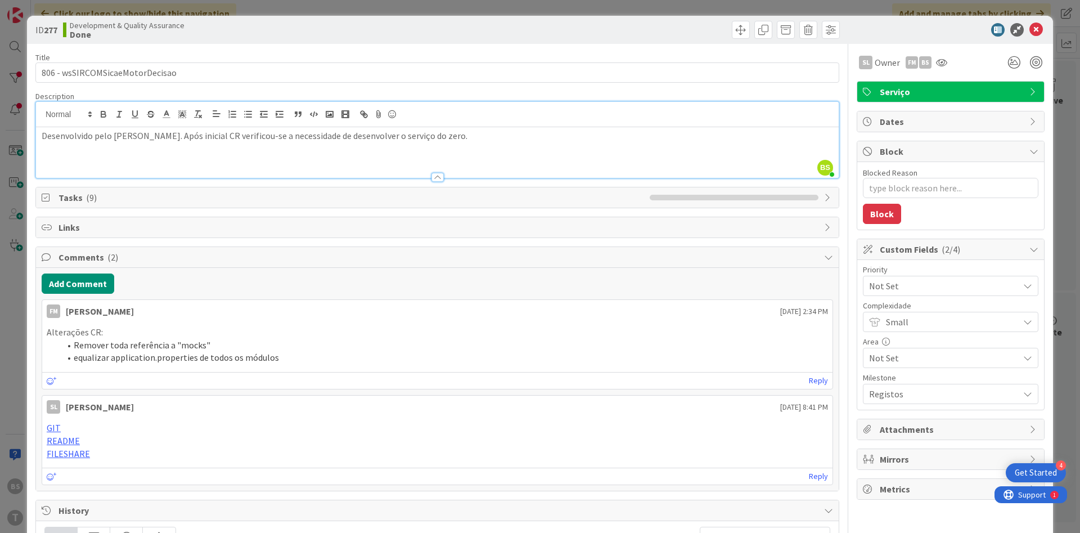
click at [934, 288] on span "Not Set" at bounding box center [941, 286] width 144 height 16
click at [910, 401] on span "Low" at bounding box center [966, 393] width 131 height 17
type textarea "x"
click at [1040, 33] on icon at bounding box center [1037, 30] width 14 height 14
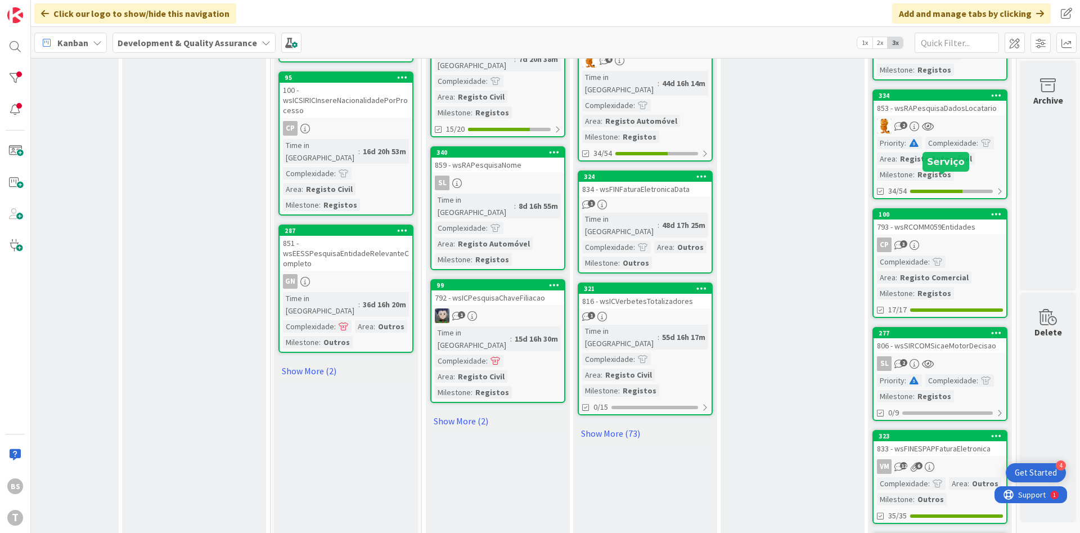
scroll to position [1008, 212]
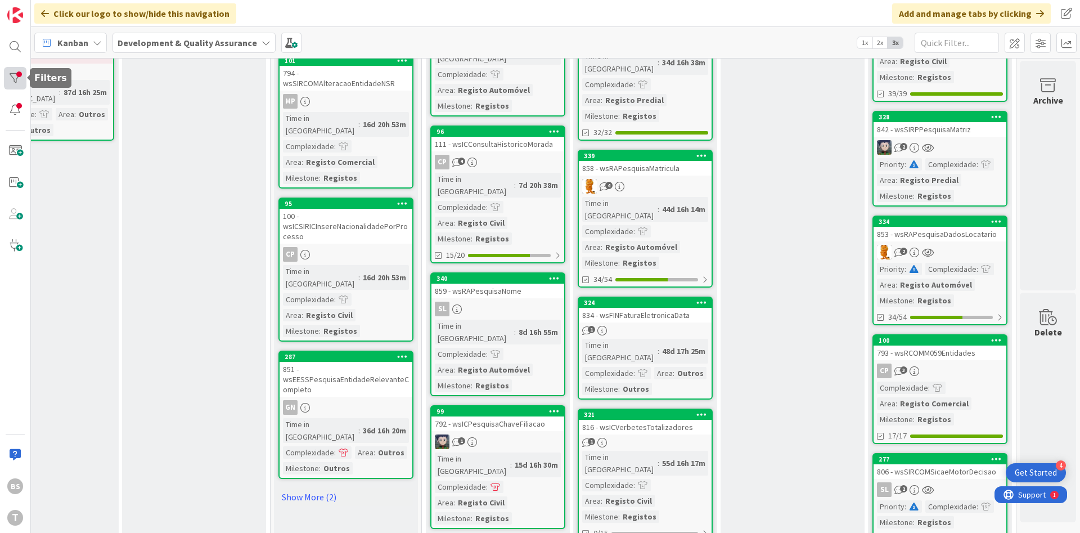
click at [22, 82] on div at bounding box center [15, 78] width 23 height 23
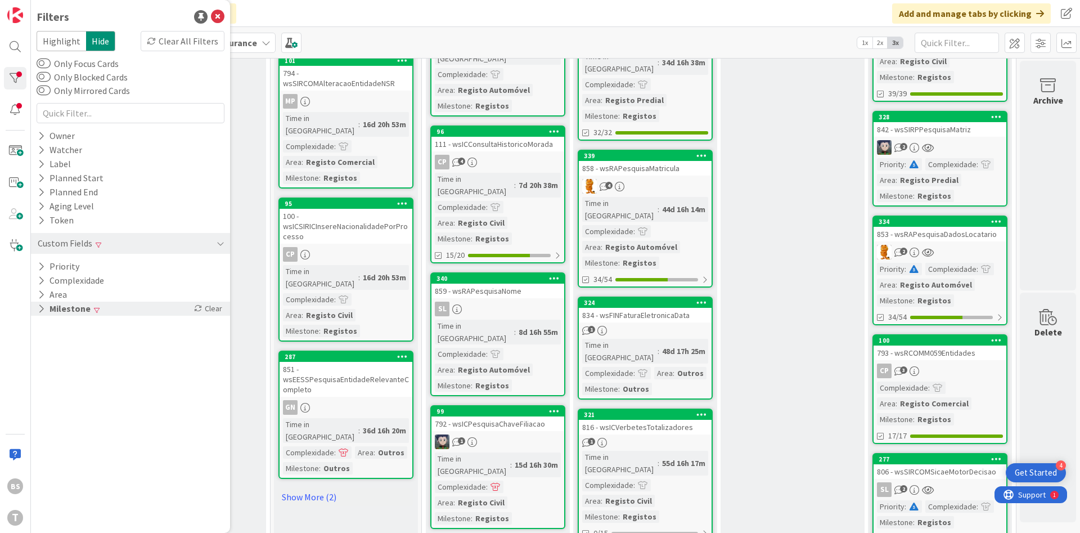
click at [125, 311] on div "Milestone Clear" at bounding box center [130, 309] width 199 height 14
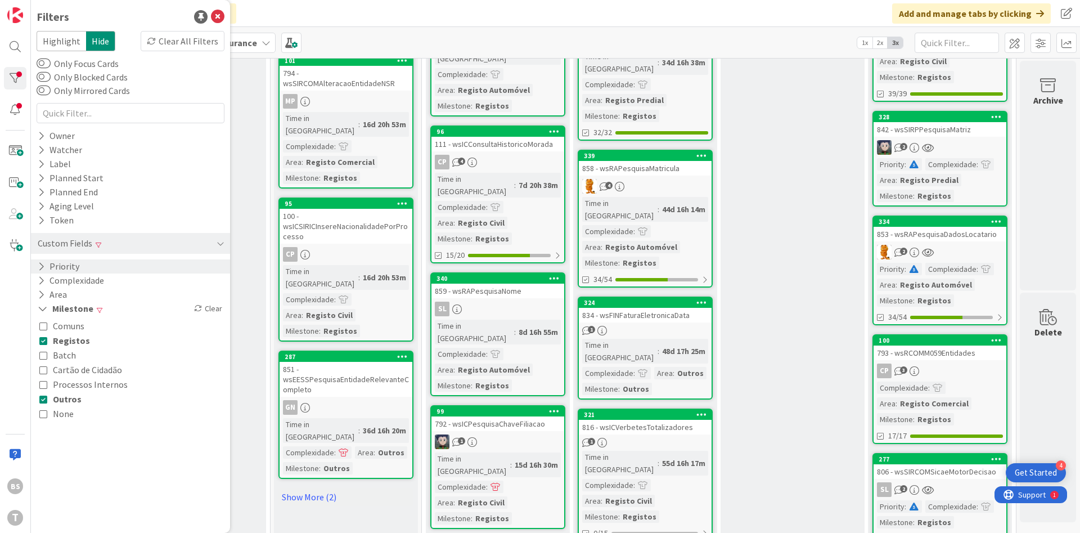
click at [91, 267] on div "Priority" at bounding box center [130, 266] width 199 height 14
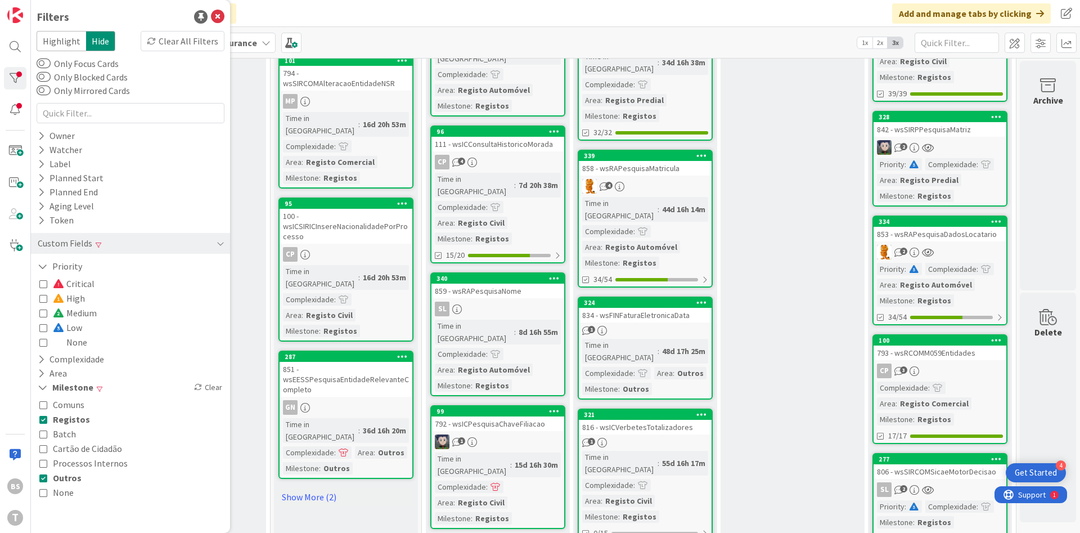
click at [71, 324] on span "Low" at bounding box center [67, 327] width 29 height 15
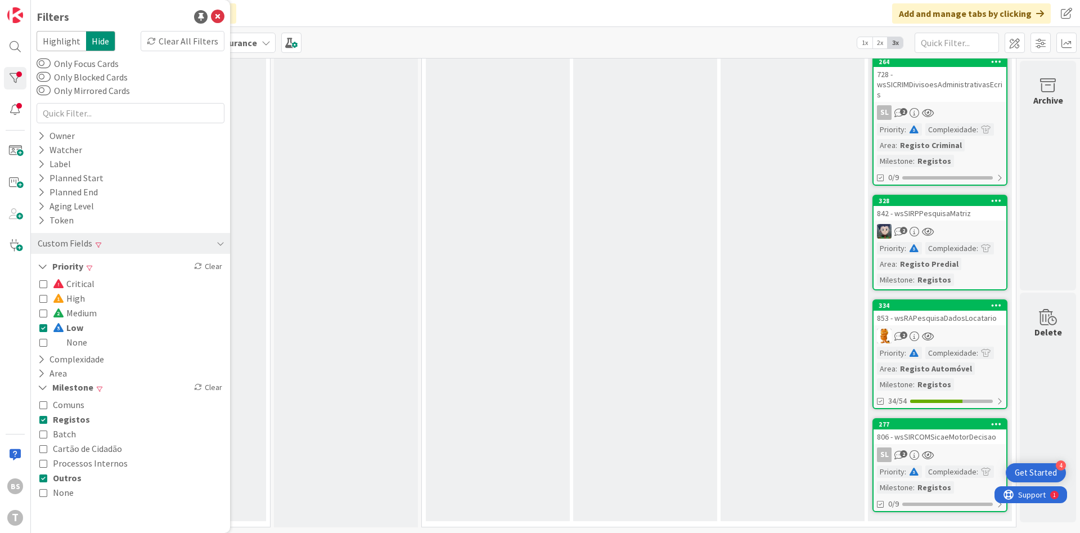
scroll to position [225, 212]
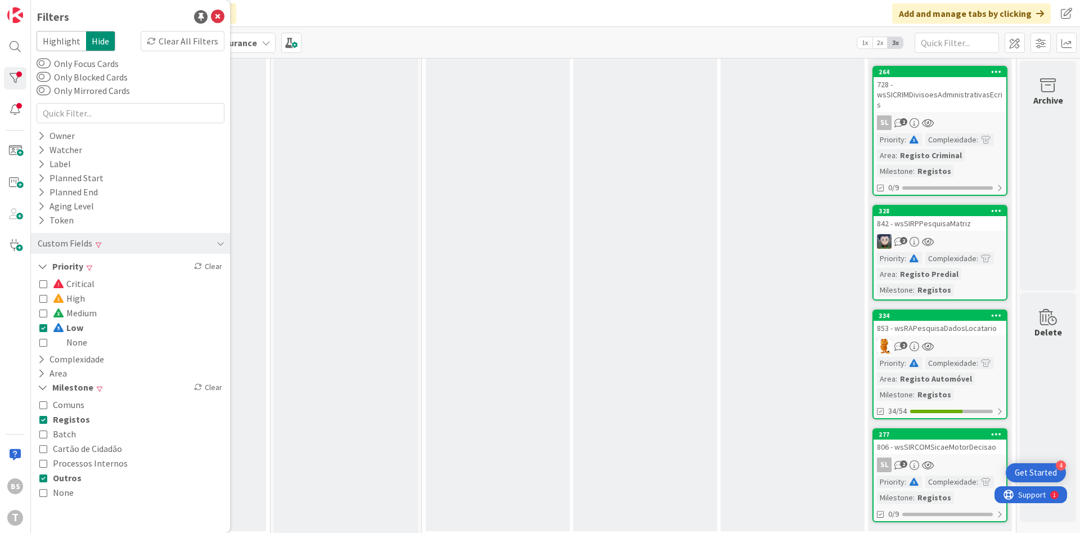
click at [613, 244] on div "Code Review Add Card..." at bounding box center [645, 211] width 144 height 639
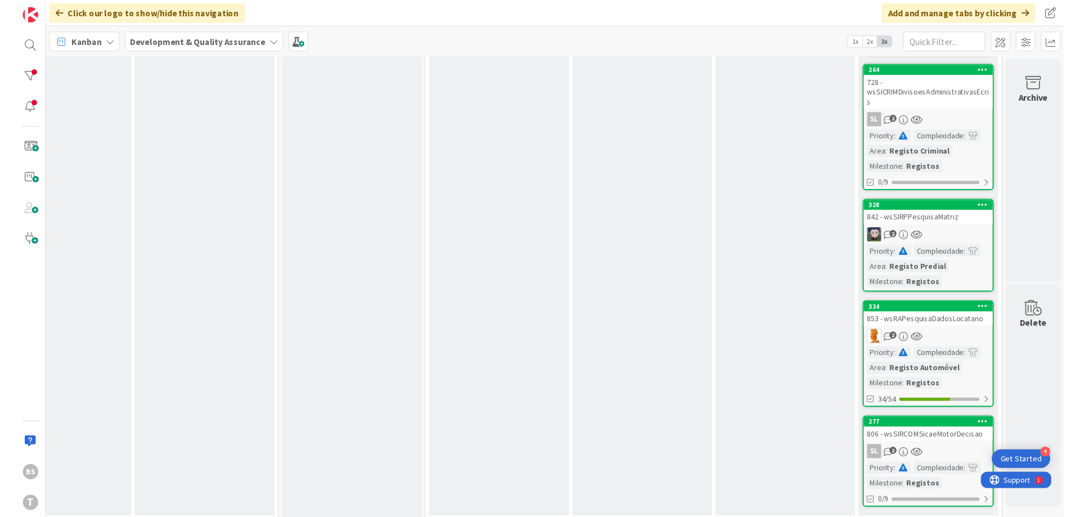
scroll to position [0, 212]
